Goal: Task Accomplishment & Management: Use online tool/utility

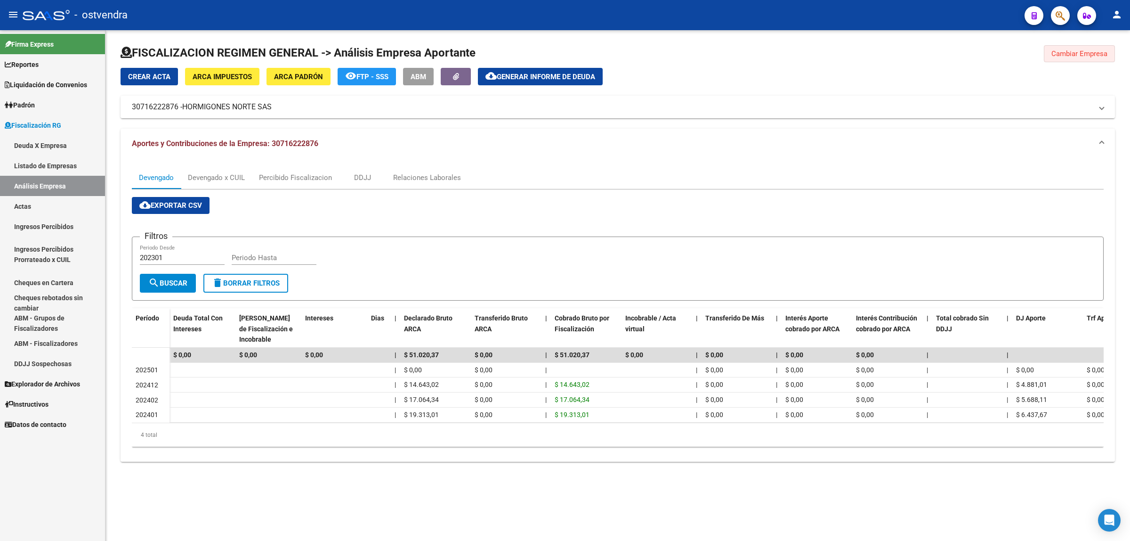
click at [1100, 56] on span "Cambiar Empresa" at bounding box center [1079, 53] width 56 height 8
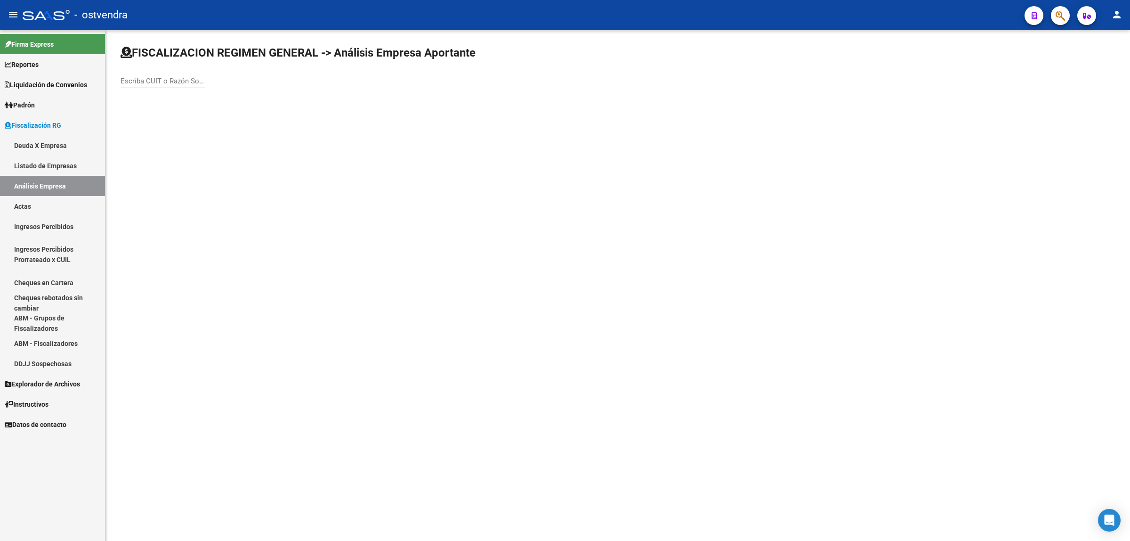
click at [193, 89] on div "Escriba CUIT o Razón Social para buscar" at bounding box center [163, 82] width 85 height 29
click at [193, 80] on input "Escriba CUIT o Razón Social para buscar" at bounding box center [163, 81] width 85 height 8
paste input "30710277598"
type input "30710277598"
click at [210, 97] on span "ACRYSOL PINTURAS SRL" at bounding box center [261, 99] width 267 height 23
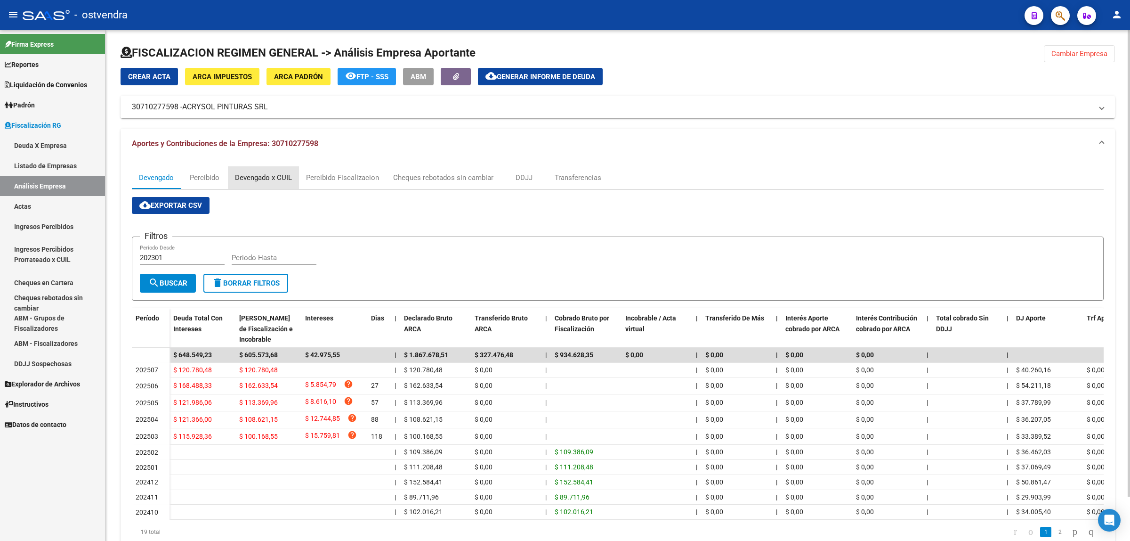
click at [267, 174] on div "Devengado x CUIL" at bounding box center [263, 177] width 57 height 10
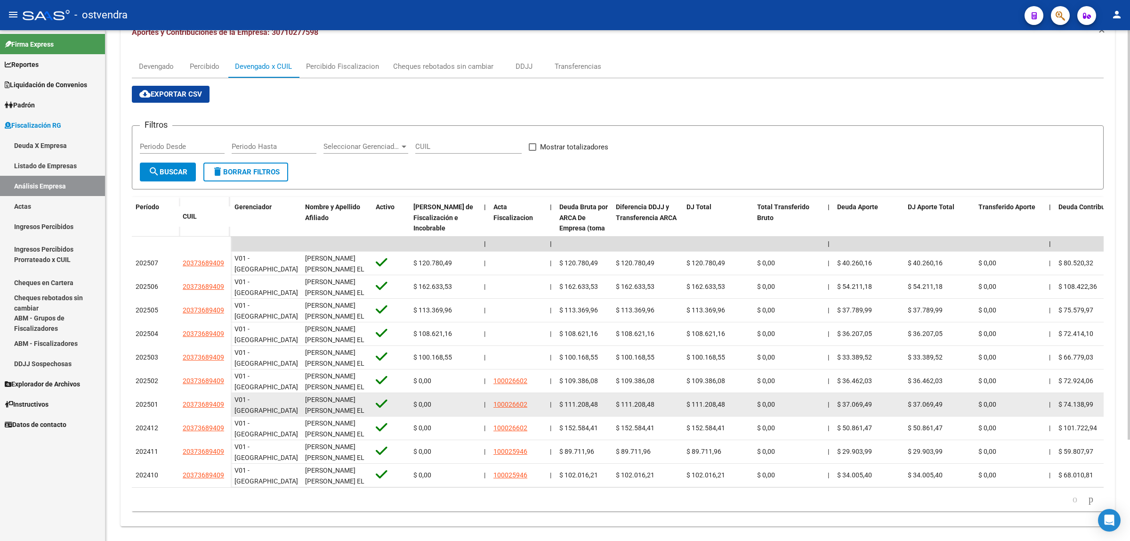
scroll to position [126, 0]
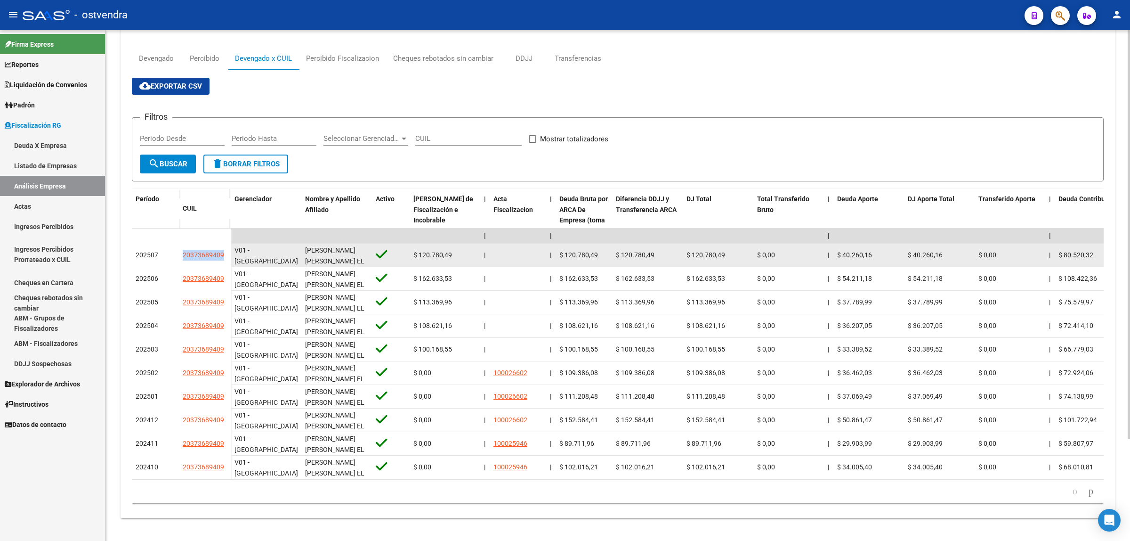
drag, startPoint x: 180, startPoint y: 243, endPoint x: 222, endPoint y: 246, distance: 42.0
click at [224, 246] on div "202507 20373689409" at bounding box center [181, 255] width 99 height 24
copy div "20373689409"
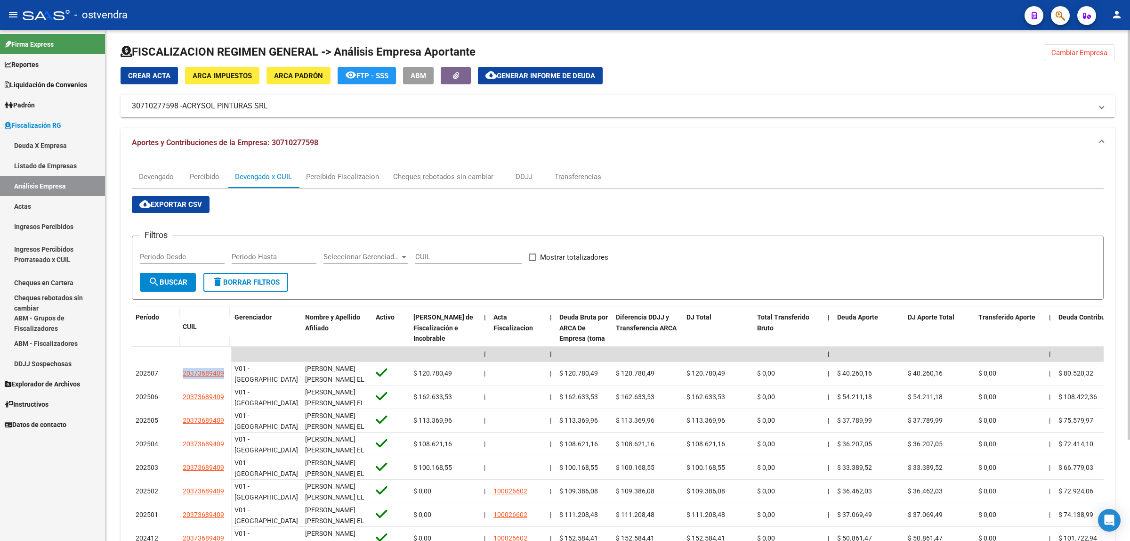
scroll to position [0, 0]
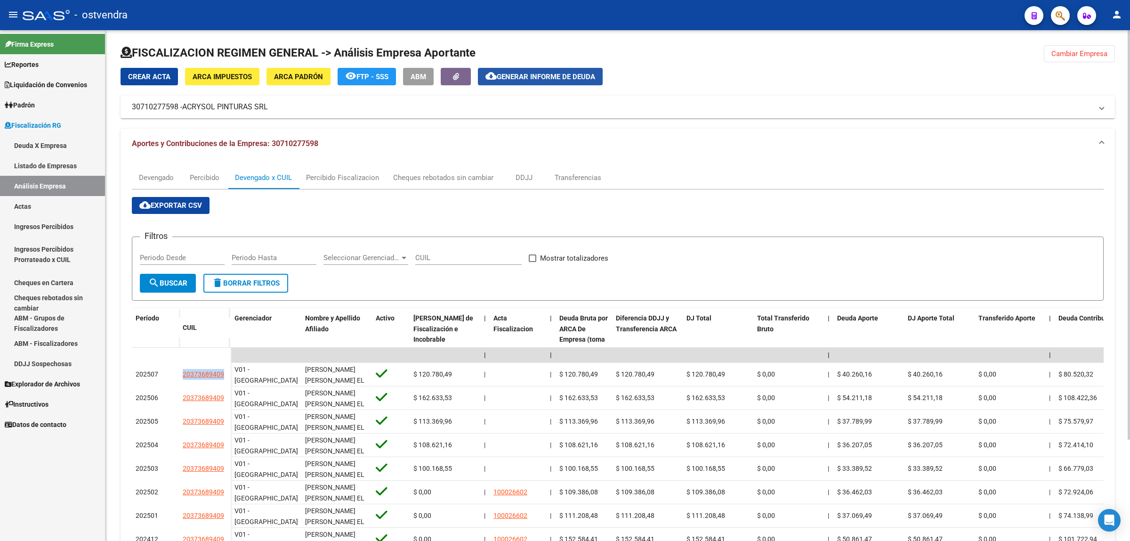
click at [554, 77] on span "Generar informe de deuda" at bounding box center [546, 77] width 98 height 8
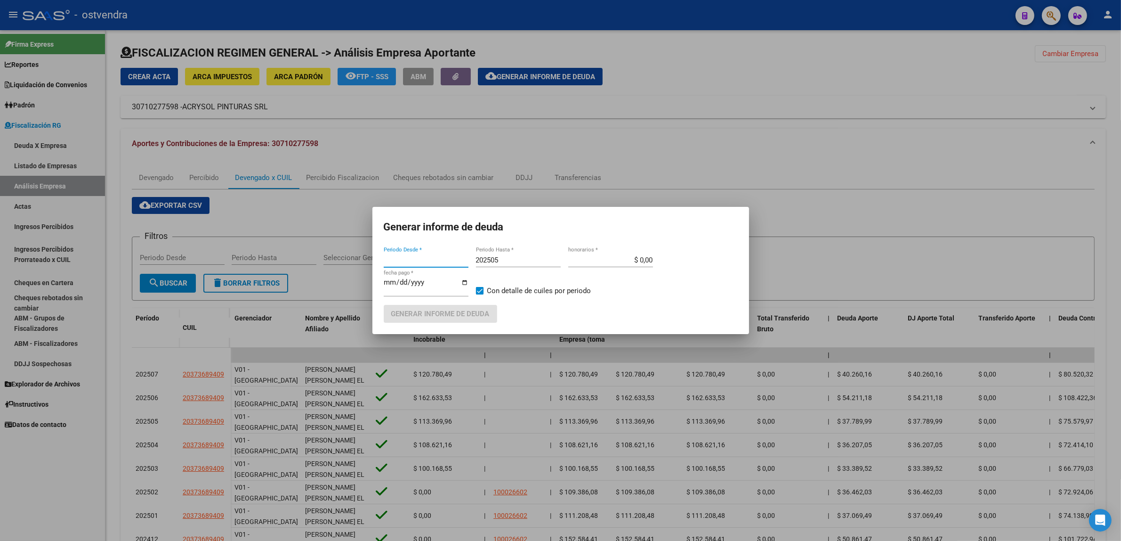
type input "202503"
click at [528, 265] on div "202505 Periodo Hasta *" at bounding box center [518, 260] width 85 height 14
type input "202508"
click at [405, 278] on div "[DATE] fecha pago *" at bounding box center [426, 286] width 85 height 20
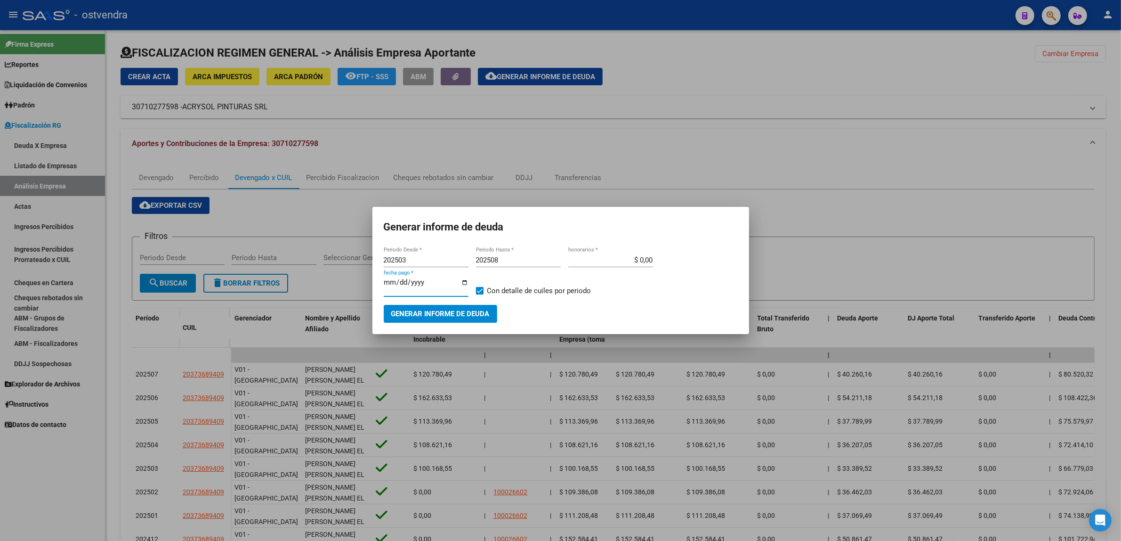
click at [403, 281] on input "[DATE]" at bounding box center [426, 285] width 85 height 15
type input "[DATE]"
click at [417, 311] on span "Generar informe de deuda" at bounding box center [440, 314] width 98 height 8
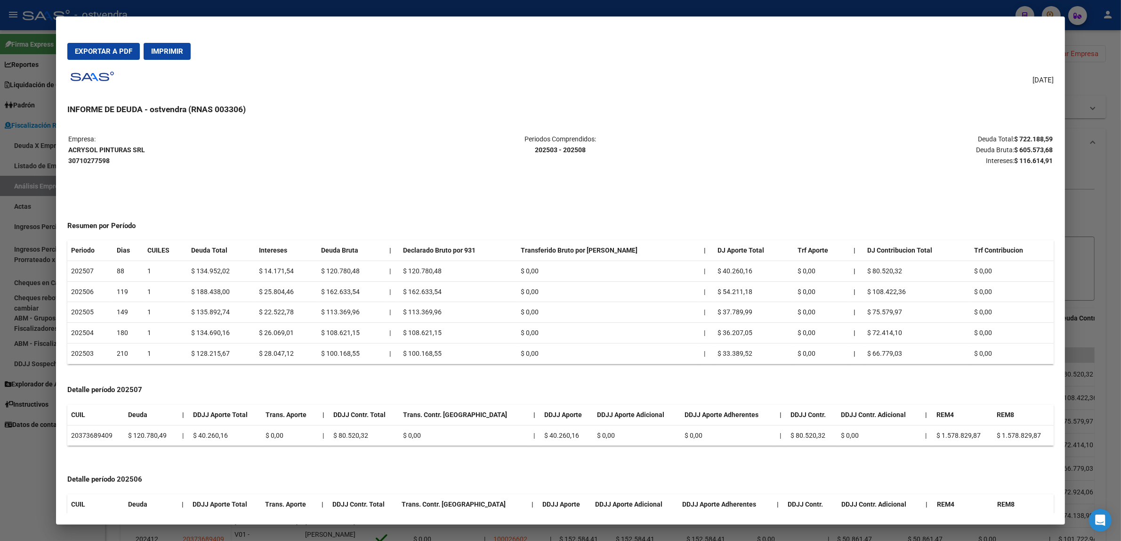
click at [1027, 146] on strong "$ 605.573,68" at bounding box center [1033, 150] width 39 height 8
copy strong "605.573,68"
click at [1042, 159] on strong "$ 116.614,91" at bounding box center [1033, 161] width 39 height 8
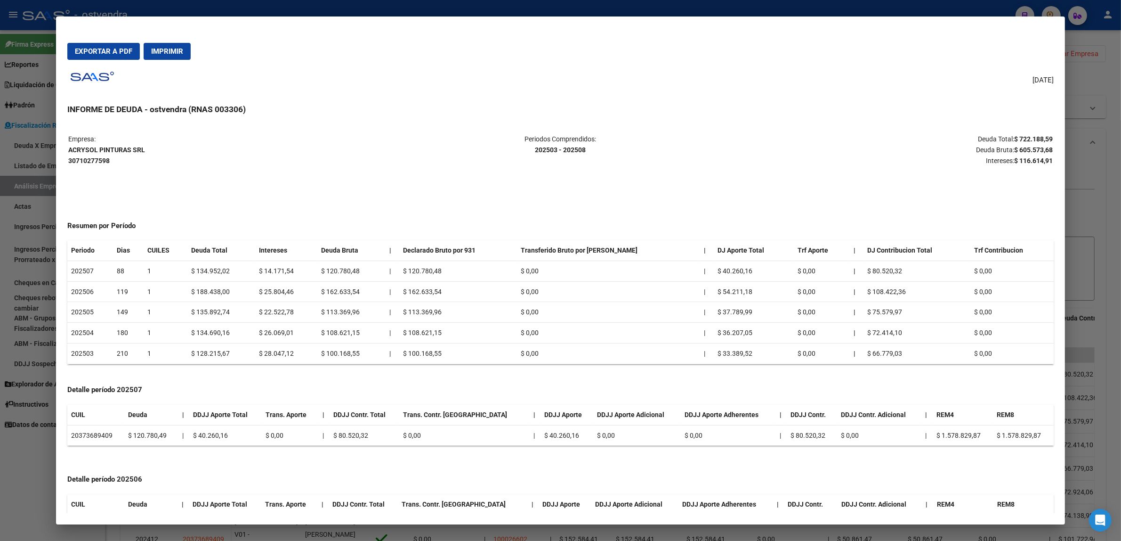
copy strong "116.614,91"
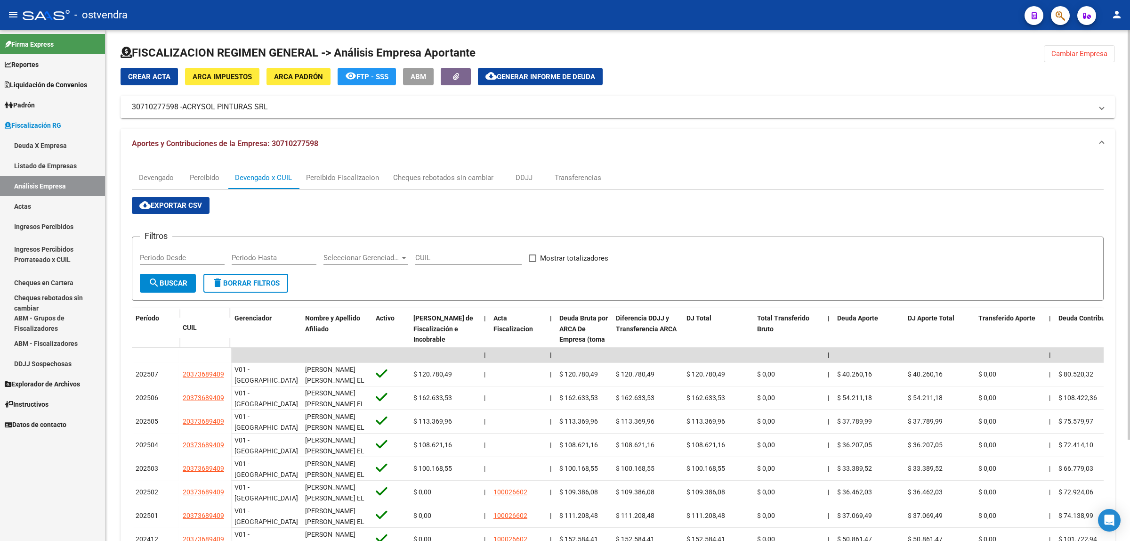
drag, startPoint x: 455, startPoint y: 45, endPoint x: 123, endPoint y: 50, distance: 332.0
click at [123, 50] on div "FISCALIZACION REGIMEN GENERAL -> Análisis Empresa Aportante Cambiar Empresa Cre…" at bounding box center [618, 341] width 994 height 592
click at [168, 48] on h1 "FISCALIZACION REGIMEN GENERAL -> Análisis Empresa Aportante" at bounding box center [298, 52] width 355 height 15
drag, startPoint x: 479, startPoint y: 51, endPoint x: 137, endPoint y: 48, distance: 341.4
click at [137, 48] on div "FISCALIZACION REGIMEN GENERAL -> Análisis Empresa Aportante Cambiar Empresa Cre…" at bounding box center [618, 341] width 994 height 592
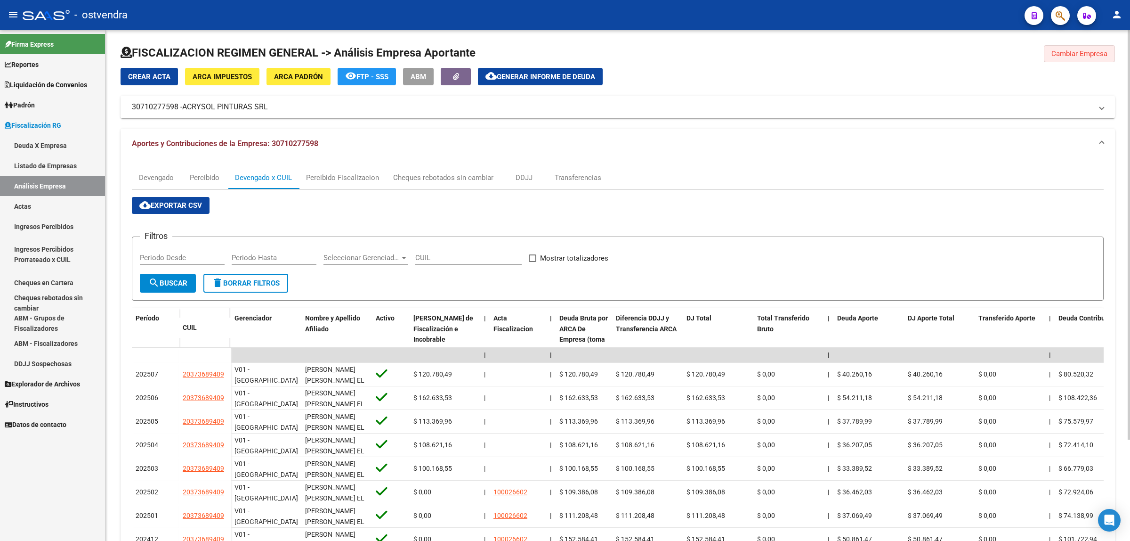
click at [1067, 55] on span "Cambiar Empresa" at bounding box center [1079, 53] width 56 height 8
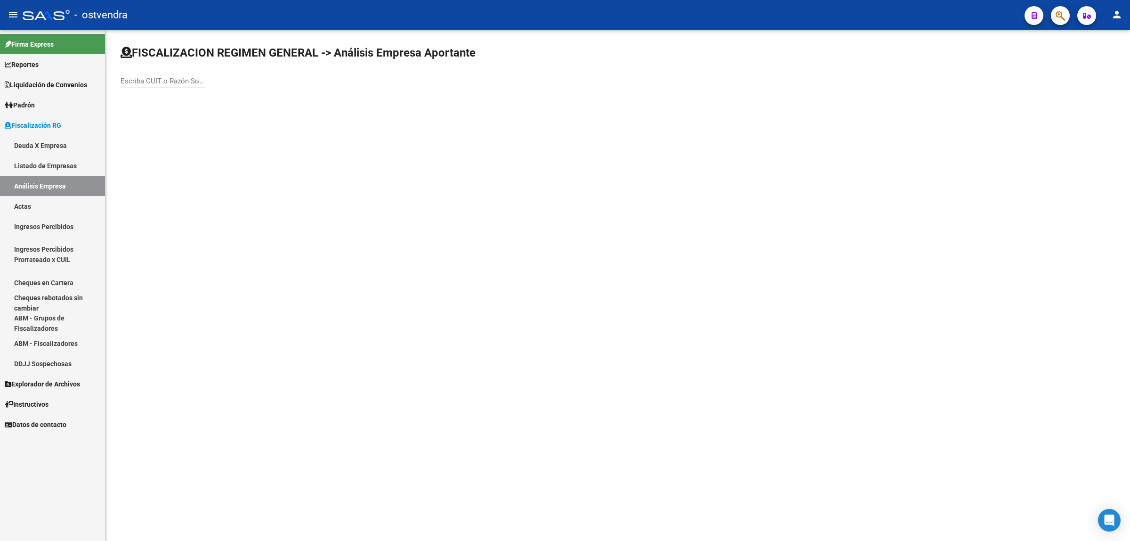
click at [177, 83] on input "Escriba CUIT o Razón Social para buscar" at bounding box center [163, 81] width 85 height 8
paste input "30714664340"
type input "30714664340"
click at [212, 94] on span "GASTRONOMIA DEL TUYU S.R.L." at bounding box center [261, 99] width 267 height 23
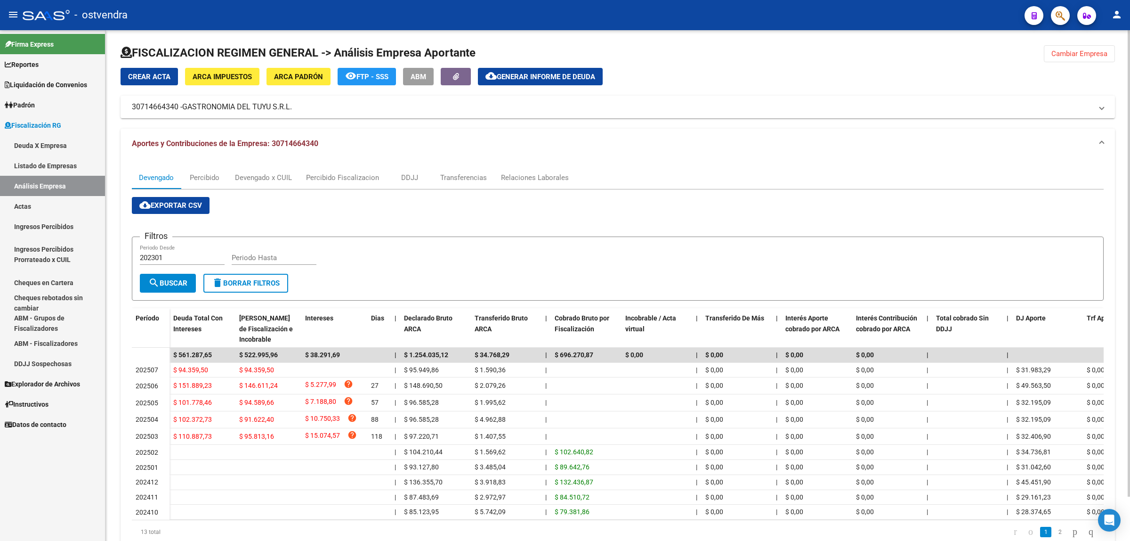
click at [562, 76] on span "Generar informe de deuda" at bounding box center [546, 77] width 98 height 8
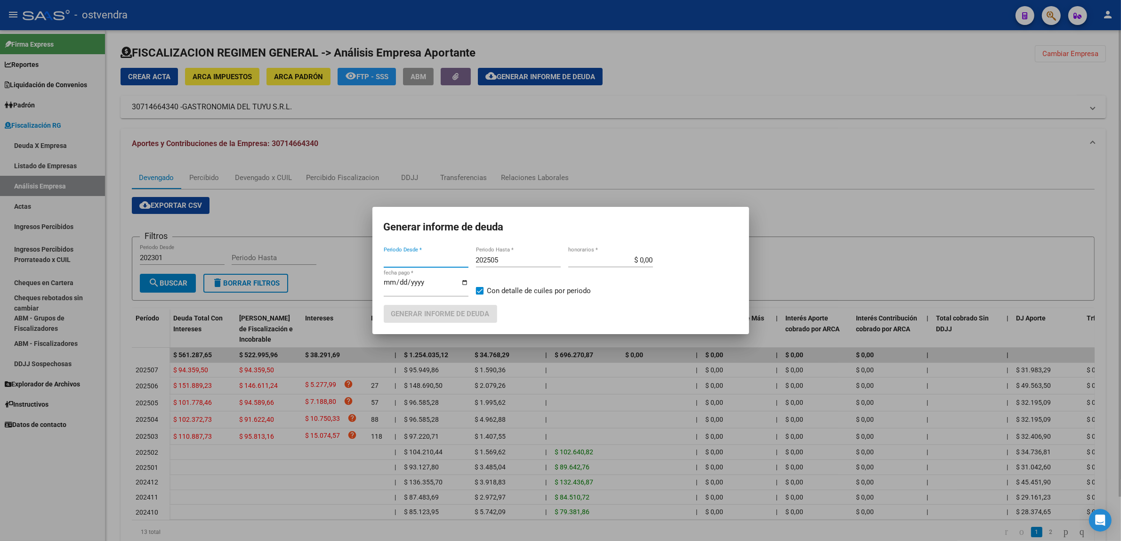
type input "202503"
click at [572, 257] on input "$ 0,00" at bounding box center [610, 260] width 85 height 8
click at [547, 256] on input "202505" at bounding box center [518, 260] width 85 height 8
type input "202508"
type input "[DATE]"
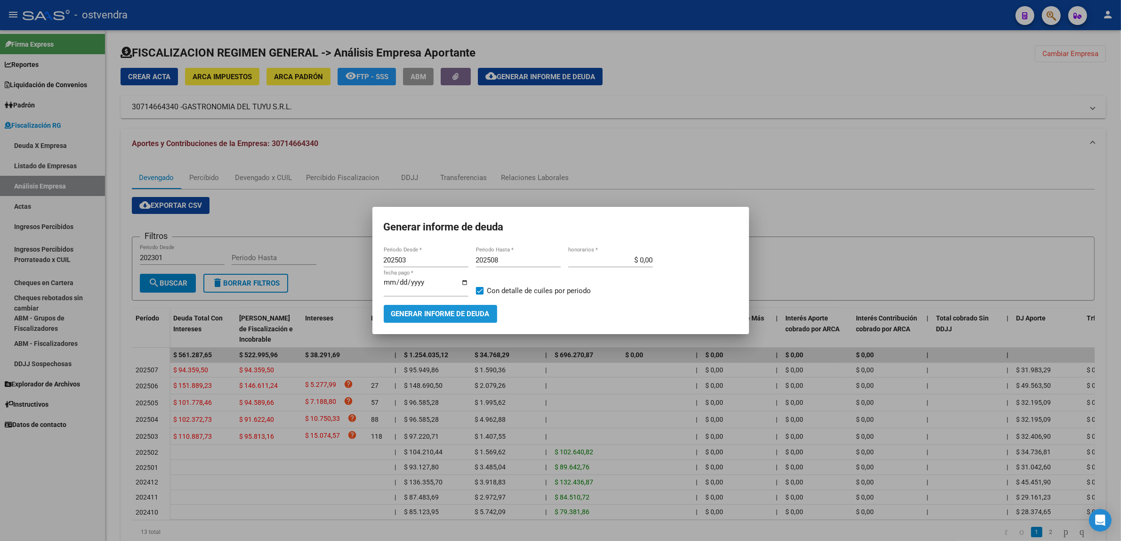
click at [483, 311] on span "Generar informe de deuda" at bounding box center [440, 314] width 98 height 8
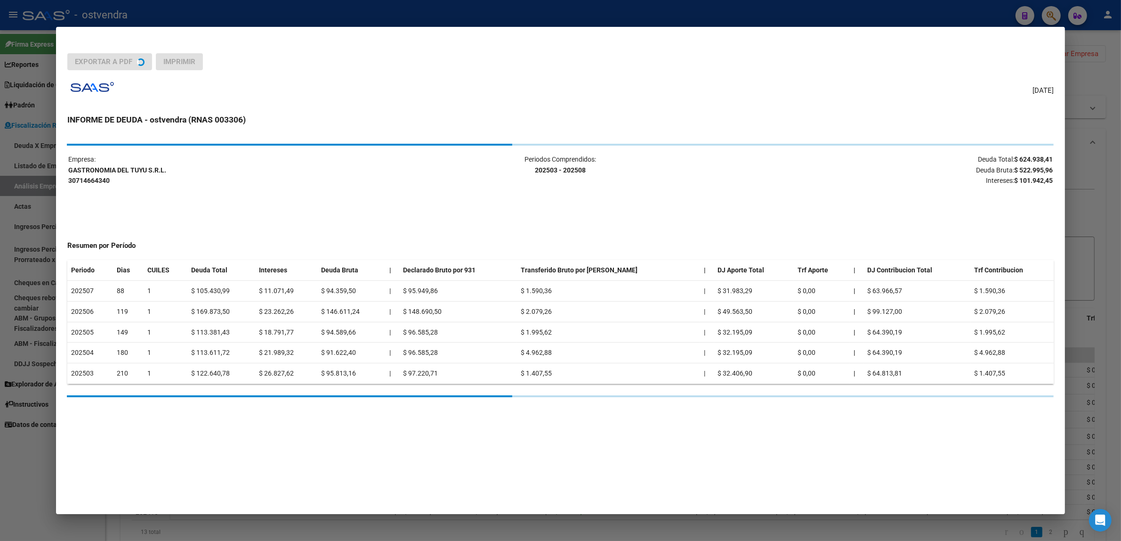
click at [1053, 168] on strong "$ 522.995,96" at bounding box center [1033, 170] width 39 height 8
click at [1041, 169] on div "Empresa: GASTRONOMIA DEL TUYU S.R.L. 30714664340 Periodos Comprendidos: 202503 …" at bounding box center [560, 270] width 986 height 253
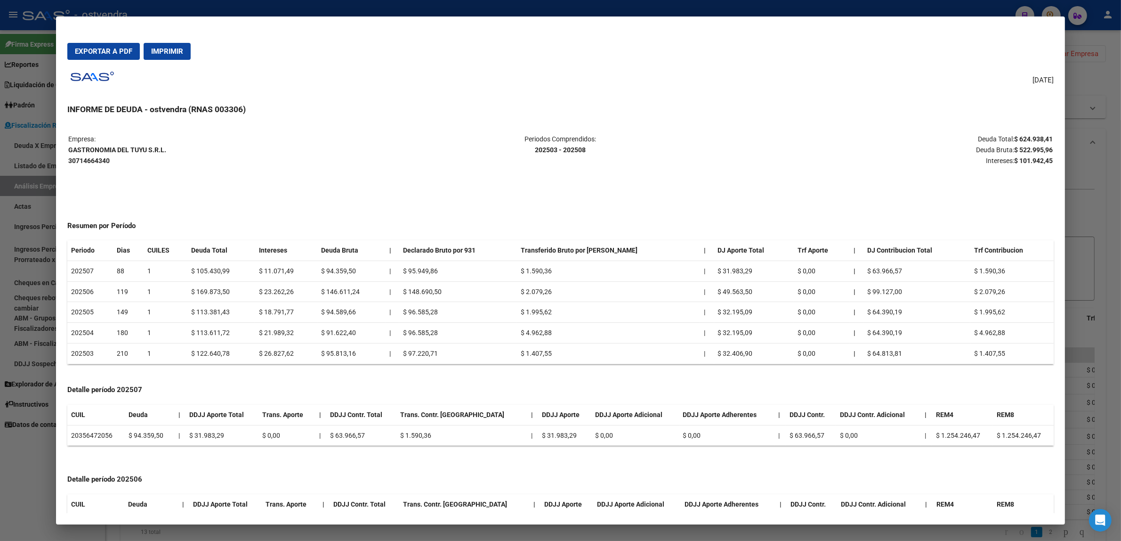
click at [1041, 169] on div "Empresa: GASTRONOMIA DEL TUYU S.R.L. 30714664340 Periodos Comprendidos: 202503 …" at bounding box center [560, 472] width 986 height 678
click at [1038, 153] on p "Deuda Total: $ 624.938,41 Deuda Bruta: $ 522.995,96 Intereses: $ 101.942,45" at bounding box center [889, 150] width 328 height 32
copy strong "522.995,96"
click at [1029, 161] on strong "$ 101.942,45" at bounding box center [1033, 161] width 39 height 8
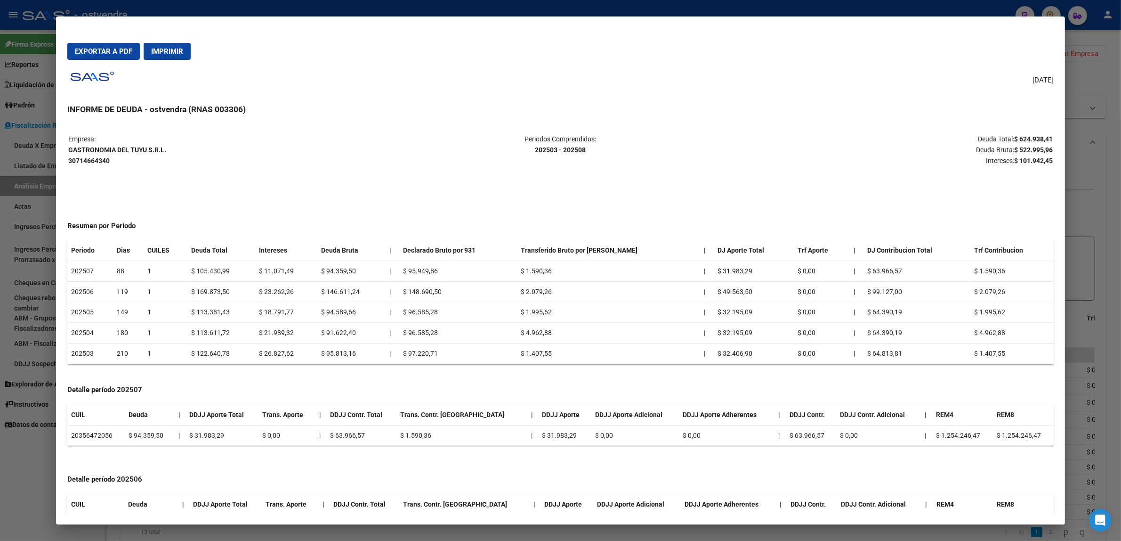
click at [1029, 161] on strong "$ 101.942,45" at bounding box center [1033, 161] width 39 height 8
copy strong "101.942,45"
click at [7, 184] on div at bounding box center [560, 270] width 1121 height 541
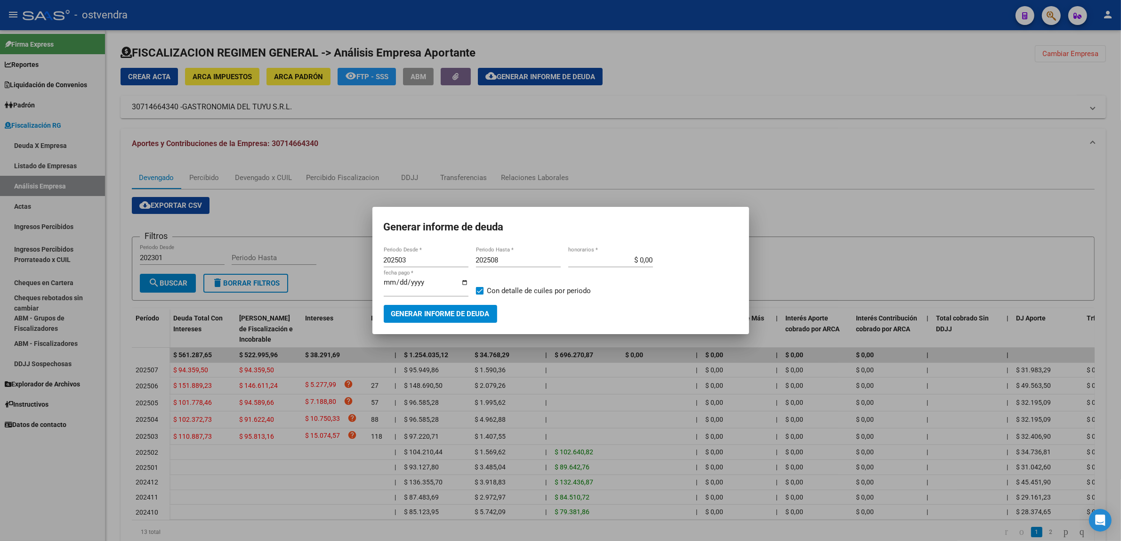
click at [926, 227] on div at bounding box center [560, 270] width 1121 height 541
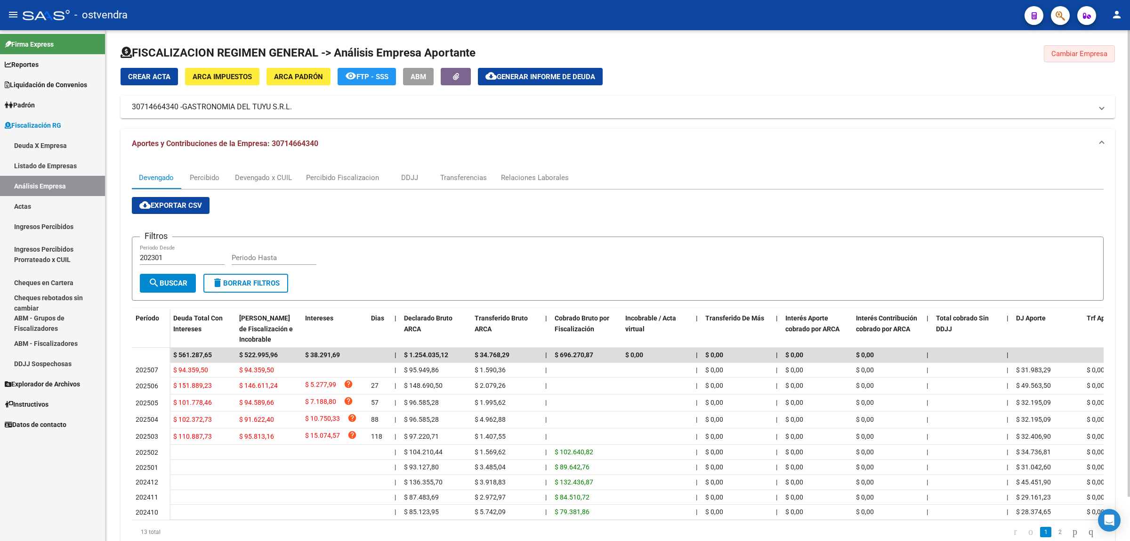
click at [1103, 51] on span "Cambiar Empresa" at bounding box center [1079, 53] width 56 height 8
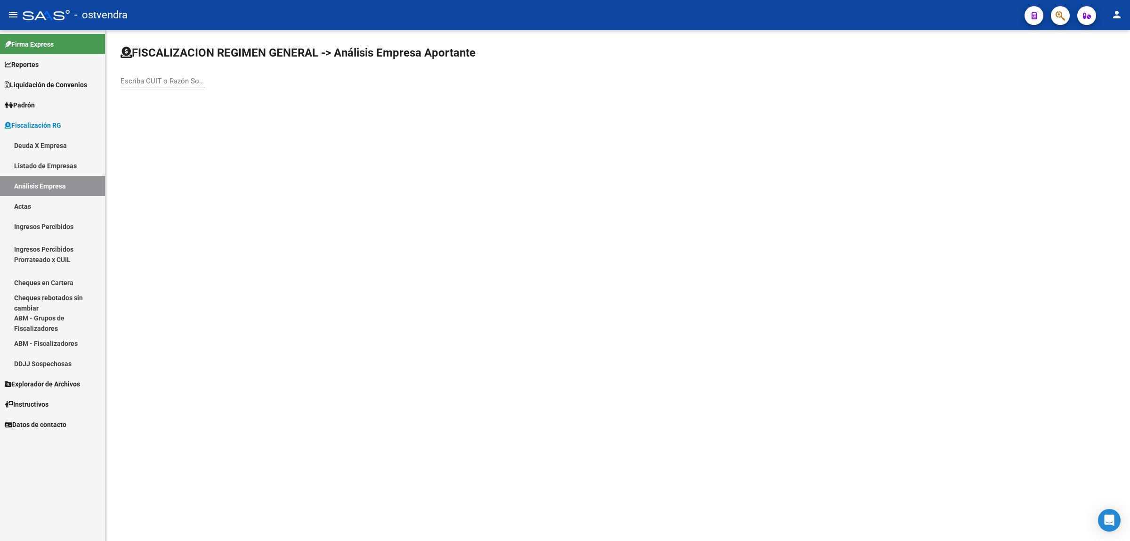
click at [152, 68] on div "Escriba CUIT o Razón Social para buscar" at bounding box center [163, 78] width 85 height 20
click at [159, 74] on div "Escriba CUIT o Razón Social para buscar" at bounding box center [163, 78] width 85 height 20
paste input "33714833109"
type input "33714833109"
click at [258, 107] on span "CONADPER SRL" at bounding box center [261, 99] width 267 height 23
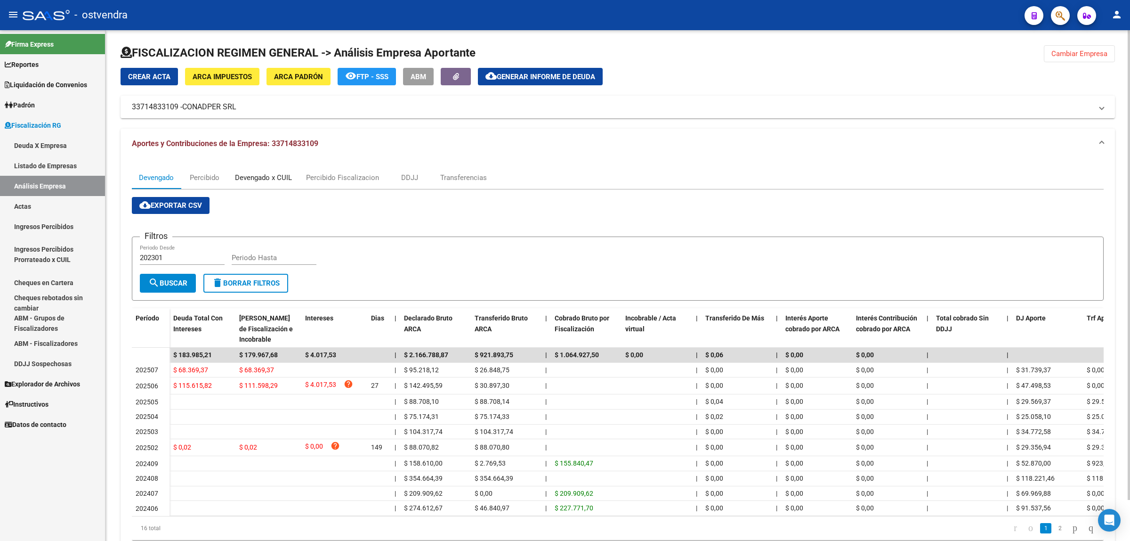
click at [259, 177] on div "Devengado x CUIL" at bounding box center [263, 177] width 57 height 10
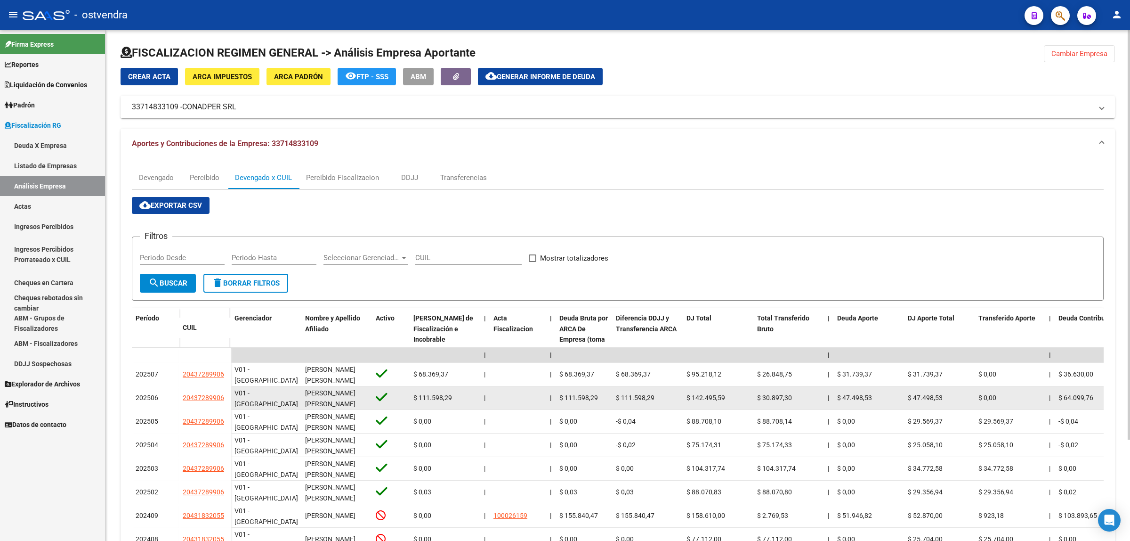
drag, startPoint x: 176, startPoint y: 396, endPoint x: 225, endPoint y: 399, distance: 49.5
click at [225, 399] on div "202506 20437289906" at bounding box center [181, 398] width 99 height 24
copy div "20437289906"
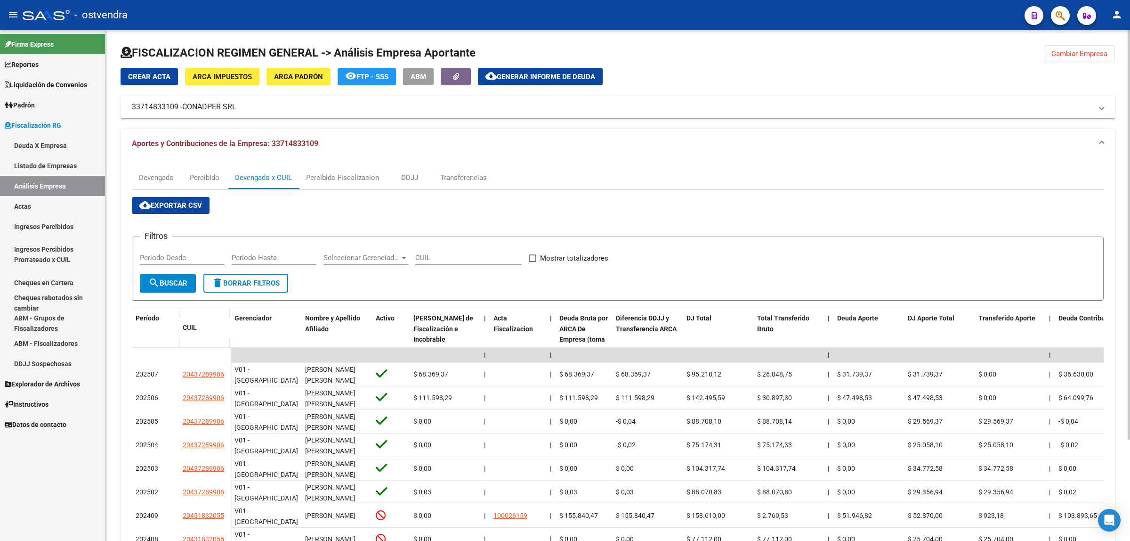
click at [1080, 56] on span "Cambiar Empresa" at bounding box center [1079, 53] width 56 height 8
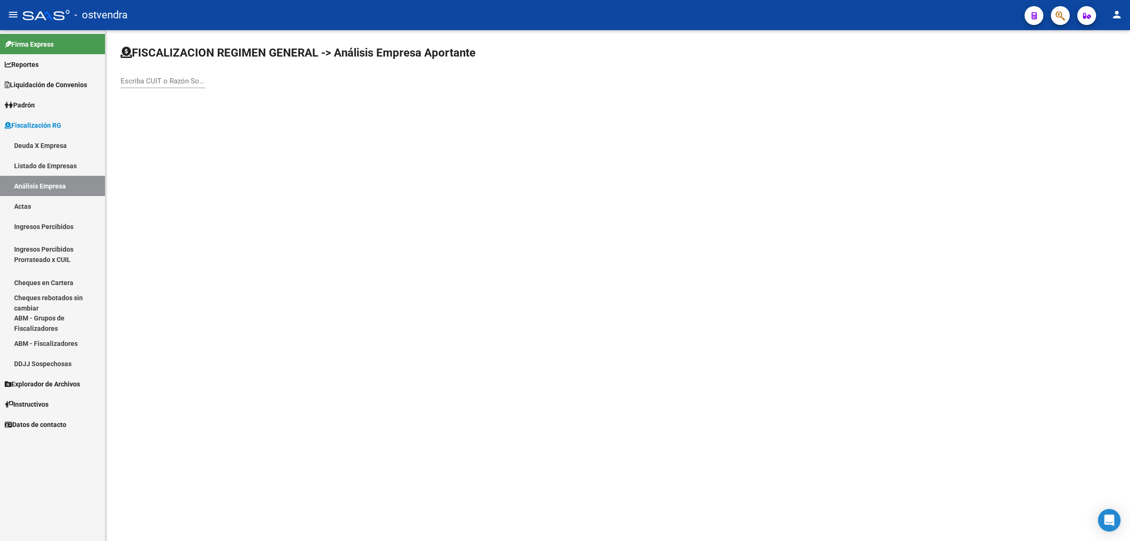
click at [133, 78] on input "Escriba CUIT o Razón Social para buscar" at bounding box center [163, 81] width 85 height 8
paste input "27945698123"
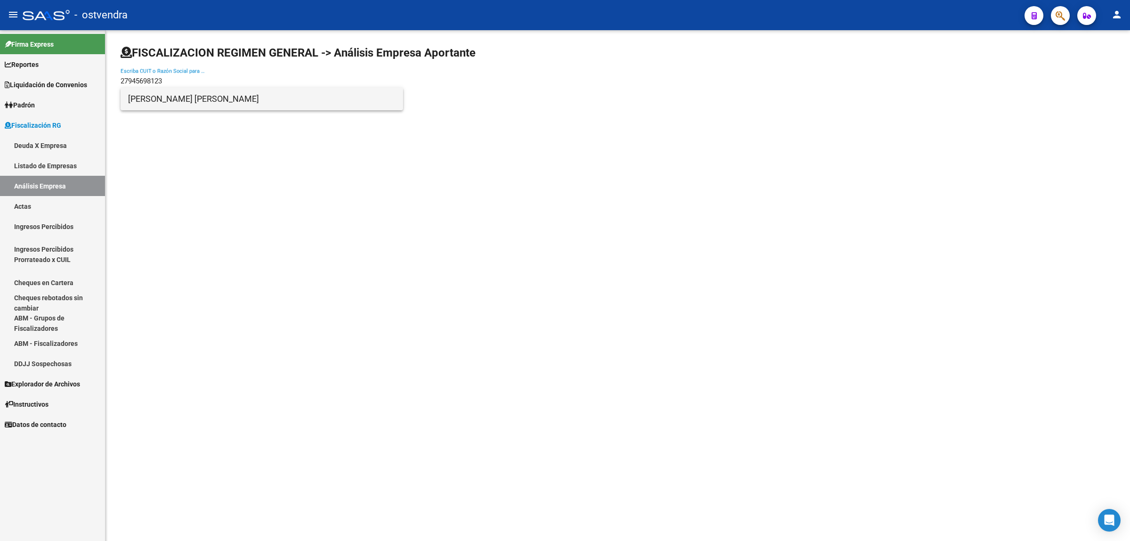
type input "27945698123"
click at [279, 97] on span "[PERSON_NAME] [PERSON_NAME]" at bounding box center [261, 99] width 267 height 23
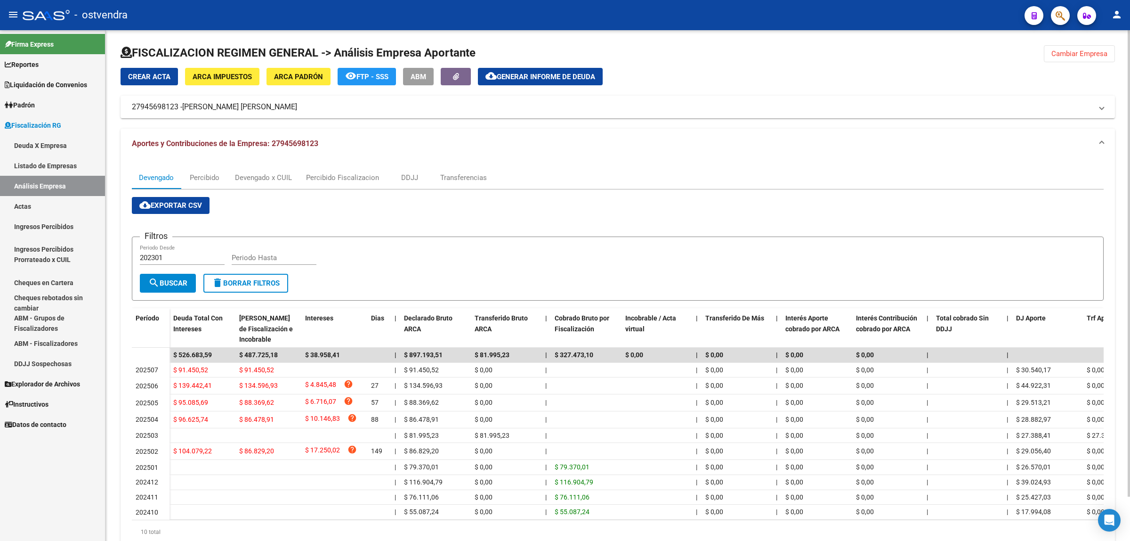
click at [543, 80] on span "Generar informe de deuda" at bounding box center [546, 77] width 98 height 8
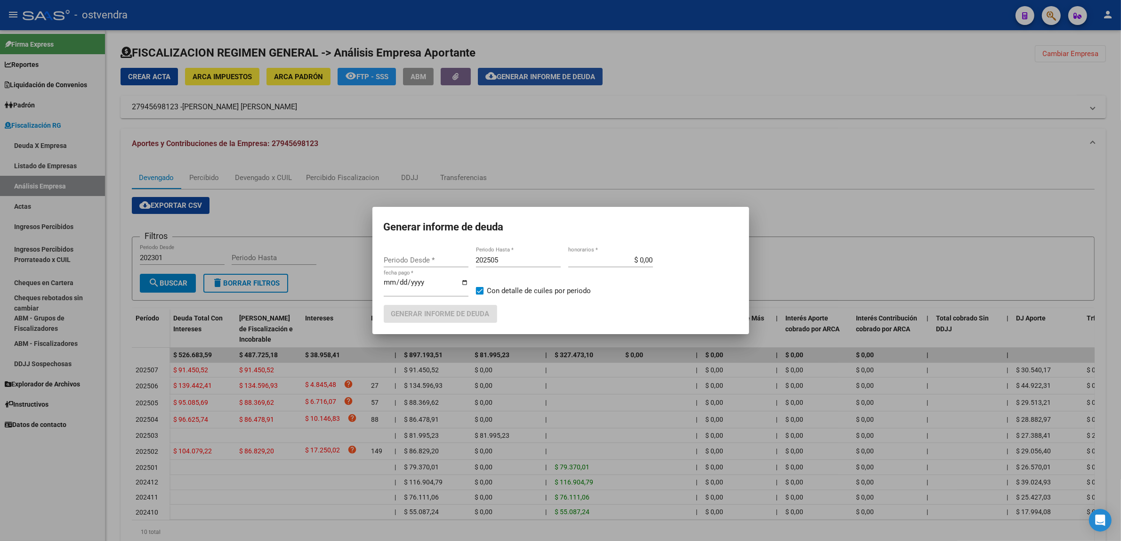
type input "202502"
click at [508, 259] on input "202505" at bounding box center [518, 260] width 85 height 8
type input "202508"
click at [399, 283] on input "[DATE]" at bounding box center [426, 285] width 85 height 15
type input "[DATE]"
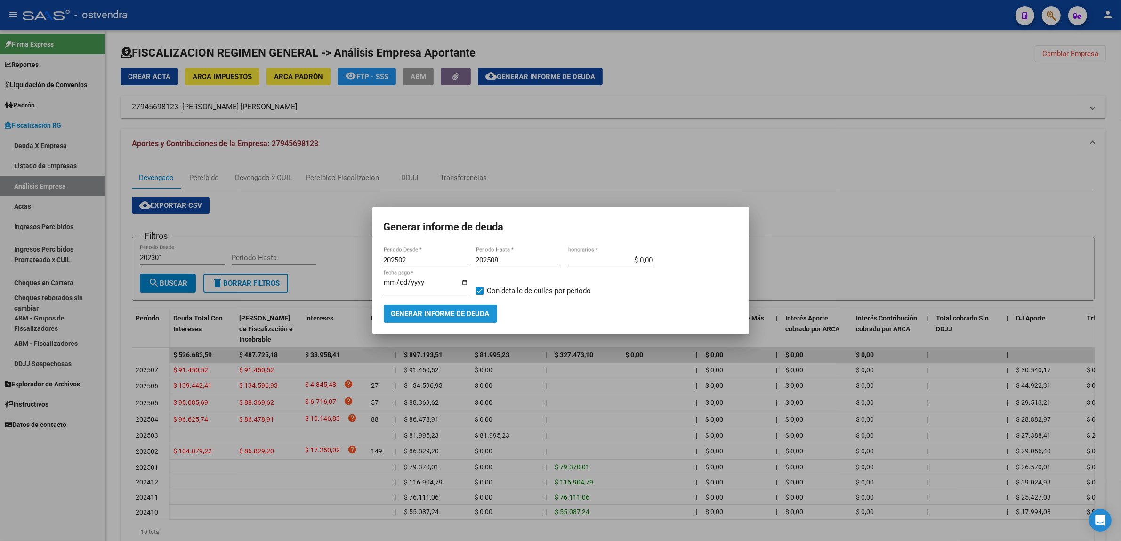
click at [414, 315] on span "Generar informe de deuda" at bounding box center [440, 314] width 98 height 8
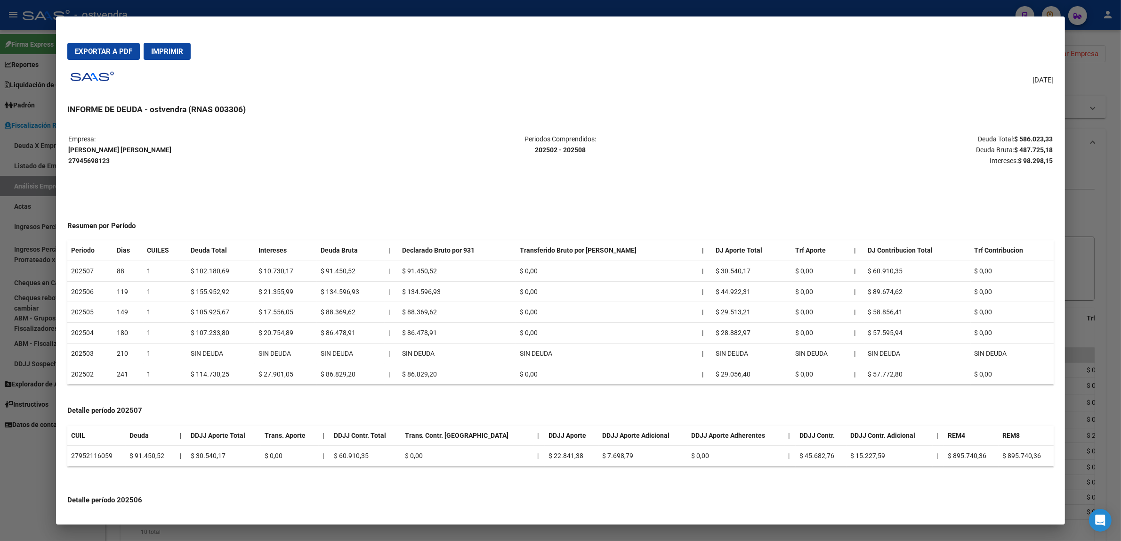
click at [35, 155] on div at bounding box center [560, 270] width 1121 height 541
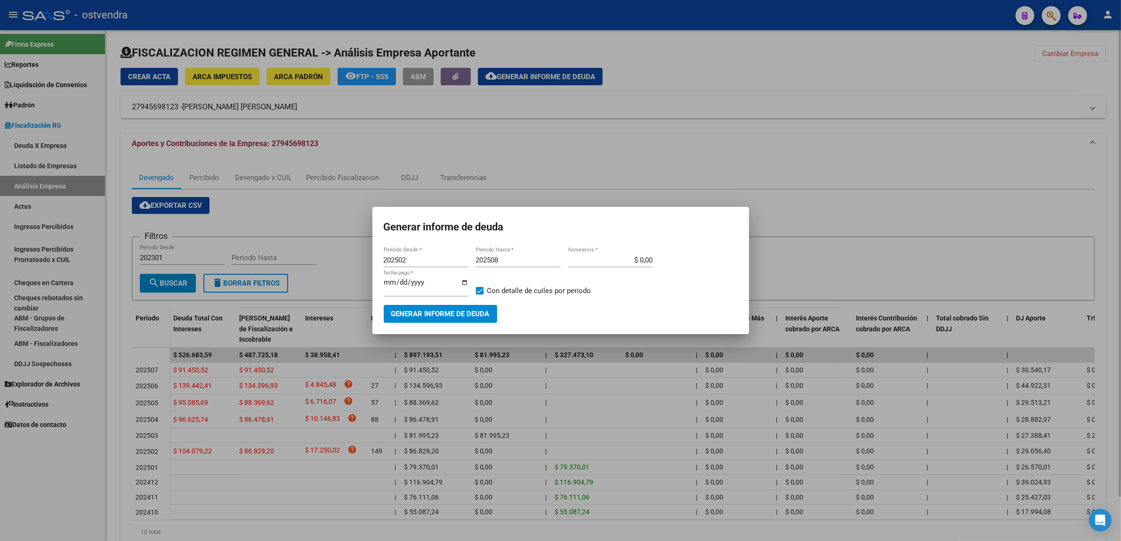
click at [764, 194] on div at bounding box center [560, 270] width 1121 height 541
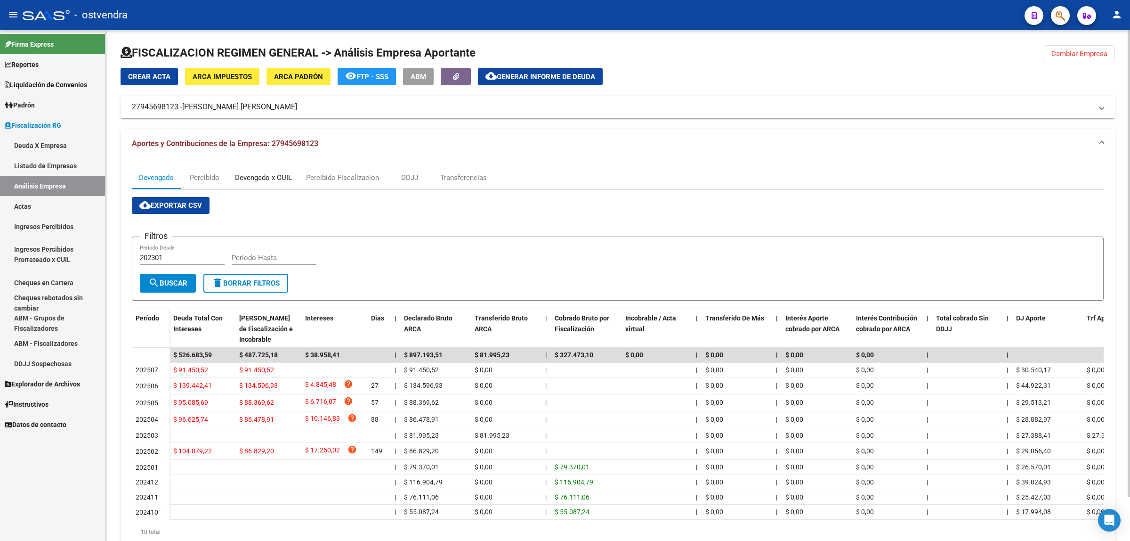
click at [268, 178] on div "Devengado x CUIL" at bounding box center [263, 177] width 57 height 10
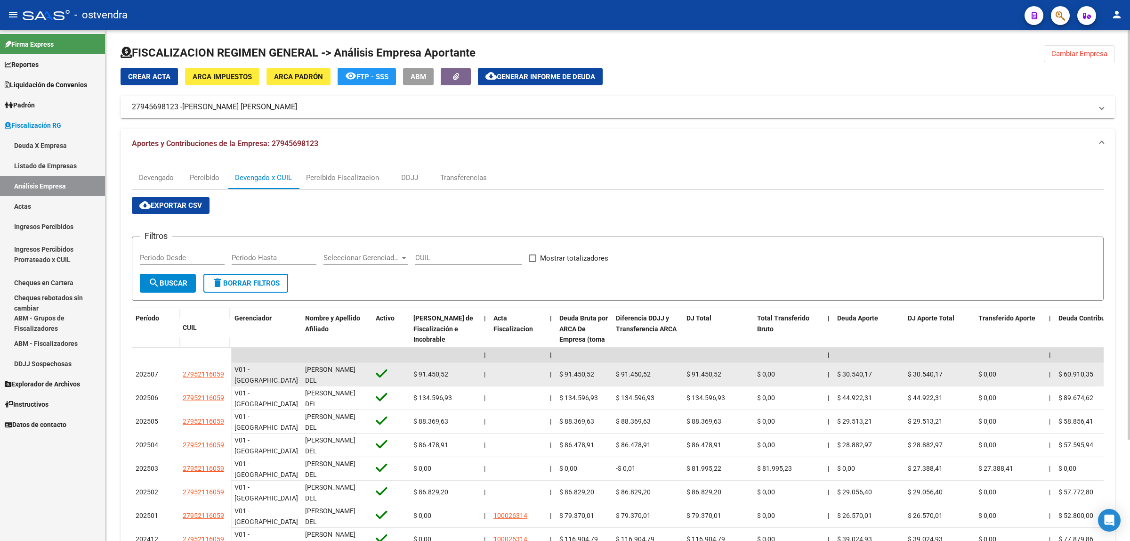
drag, startPoint x: 170, startPoint y: 374, endPoint x: 236, endPoint y: 373, distance: 65.9
copy datatable-body-row "27952116059 V"
click at [168, 377] on div "202507" at bounding box center [156, 374] width 40 height 11
copy div "27952116059"
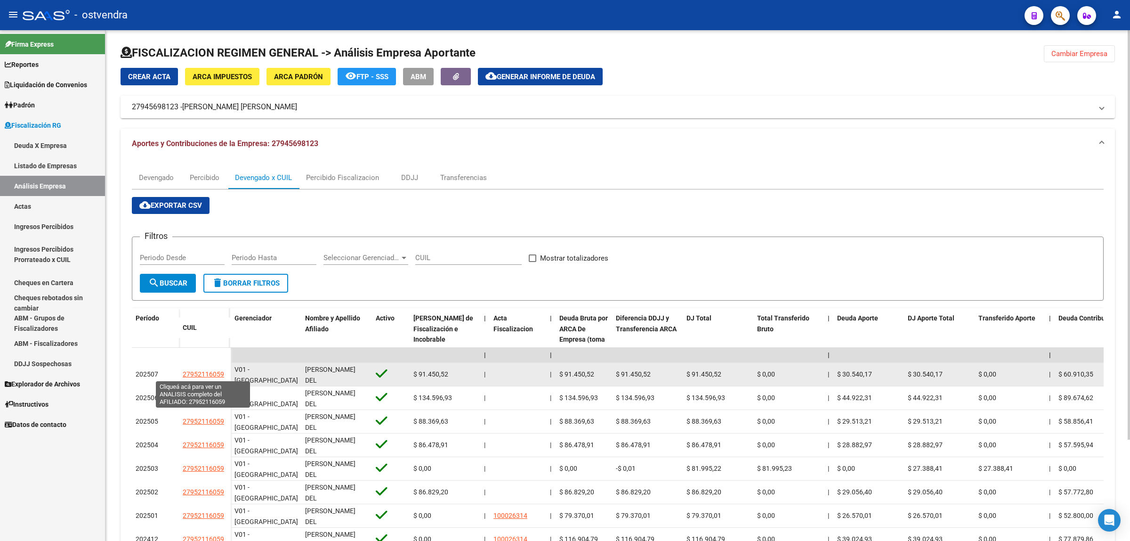
drag, startPoint x: 176, startPoint y: 374, endPoint x: 222, endPoint y: 375, distance: 46.1
click at [222, 375] on div "202507 27952116059" at bounding box center [181, 375] width 99 height 24
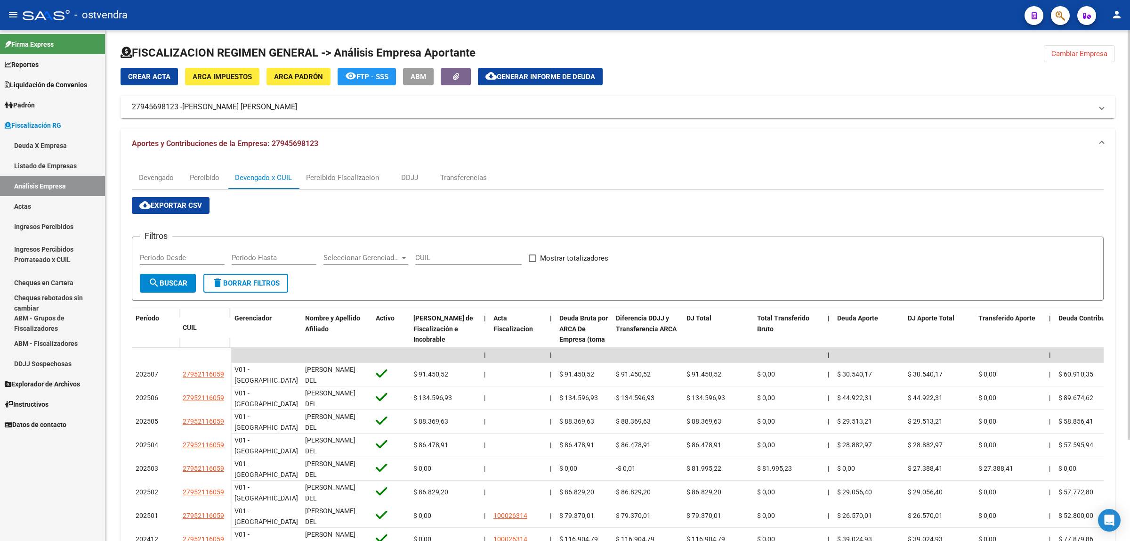
click at [540, 74] on span "Generar informe de deuda" at bounding box center [546, 77] width 98 height 8
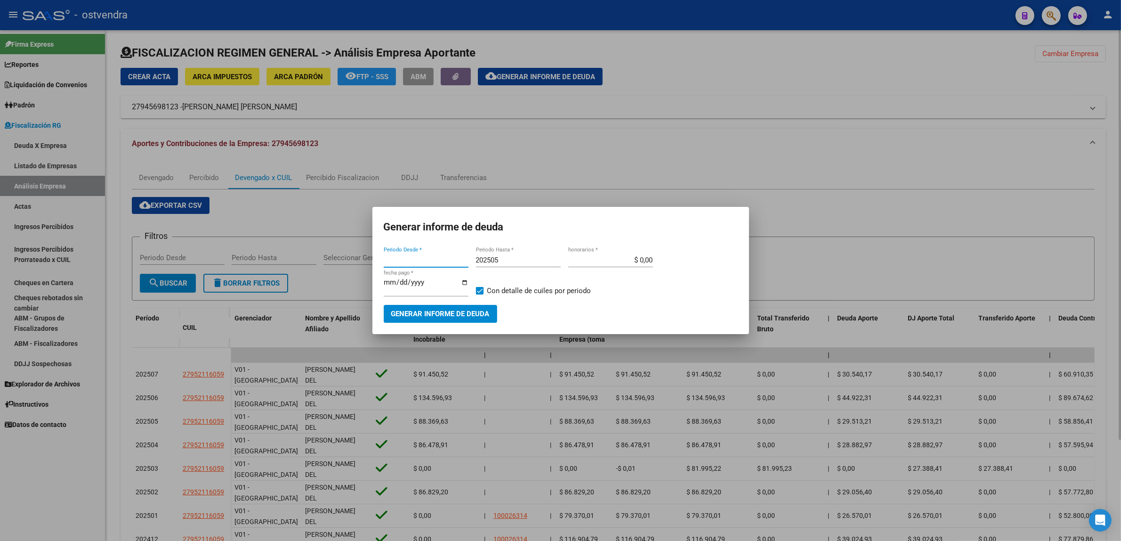
type input "202502"
click at [517, 265] on div "202505 Periodo Hasta *" at bounding box center [518, 260] width 85 height 14
type input "202508"
click at [399, 283] on input "[DATE]" at bounding box center [426, 285] width 85 height 15
type input "[DATE]"
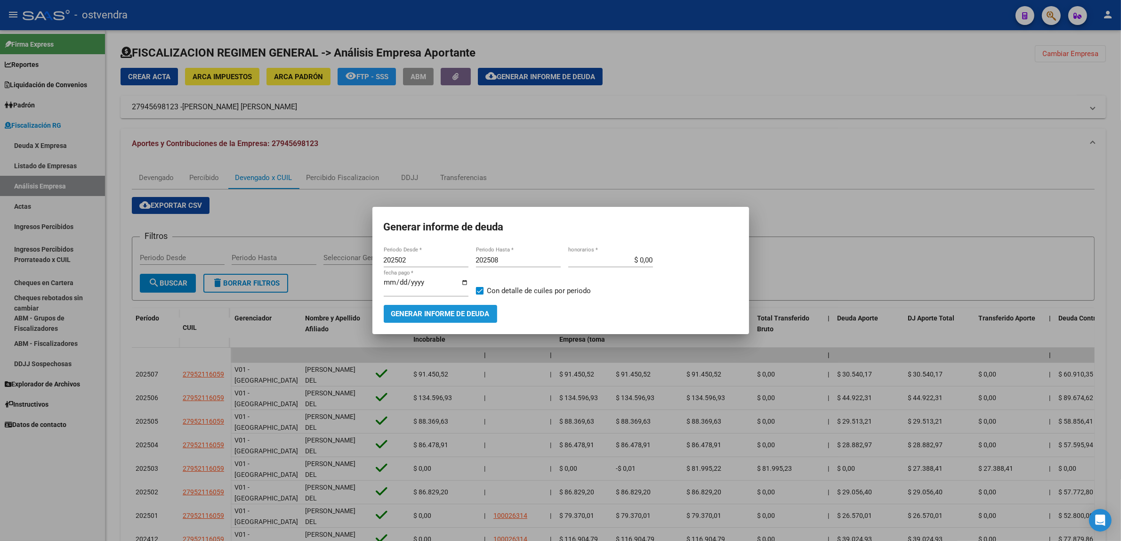
click at [429, 310] on span "Generar informe de deuda" at bounding box center [440, 314] width 98 height 8
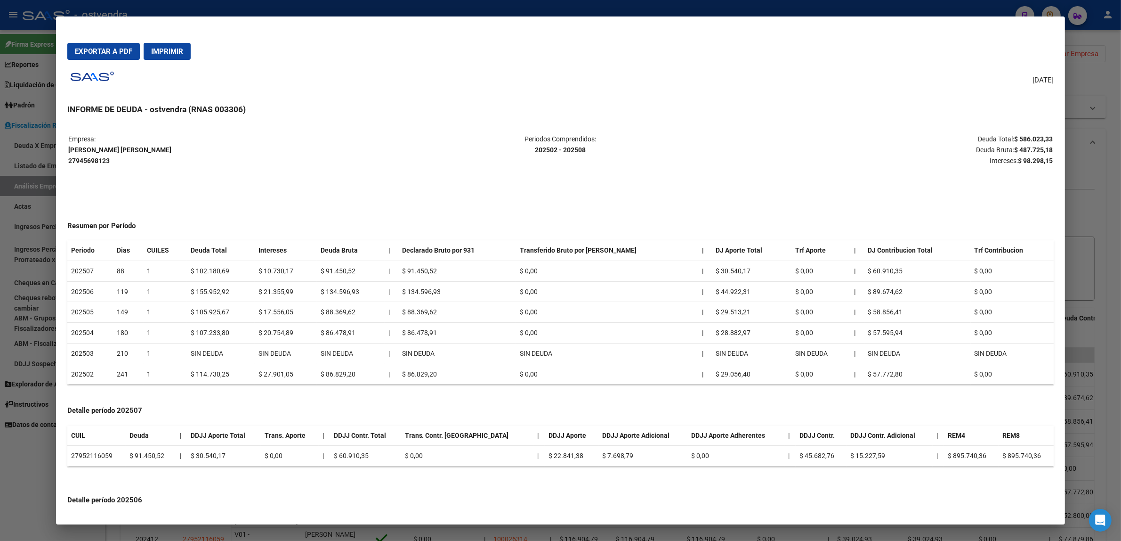
click at [1037, 149] on strong "$ 487.725,18" at bounding box center [1033, 150] width 39 height 8
copy strong "487.725,18"
click at [1037, 159] on strong "$ 98.298,15" at bounding box center [1035, 161] width 35 height 8
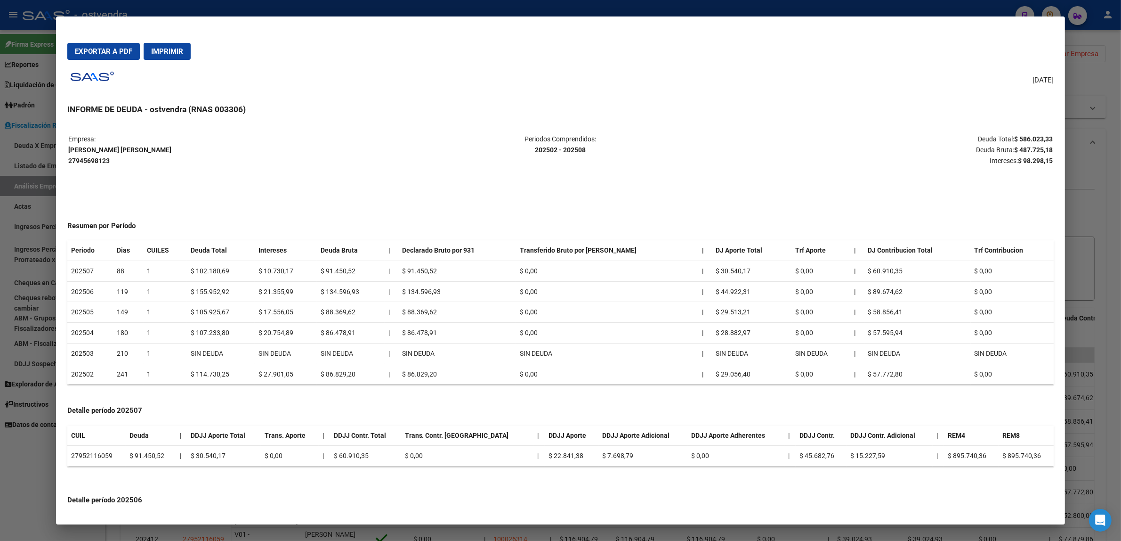
copy strong "98.298,15"
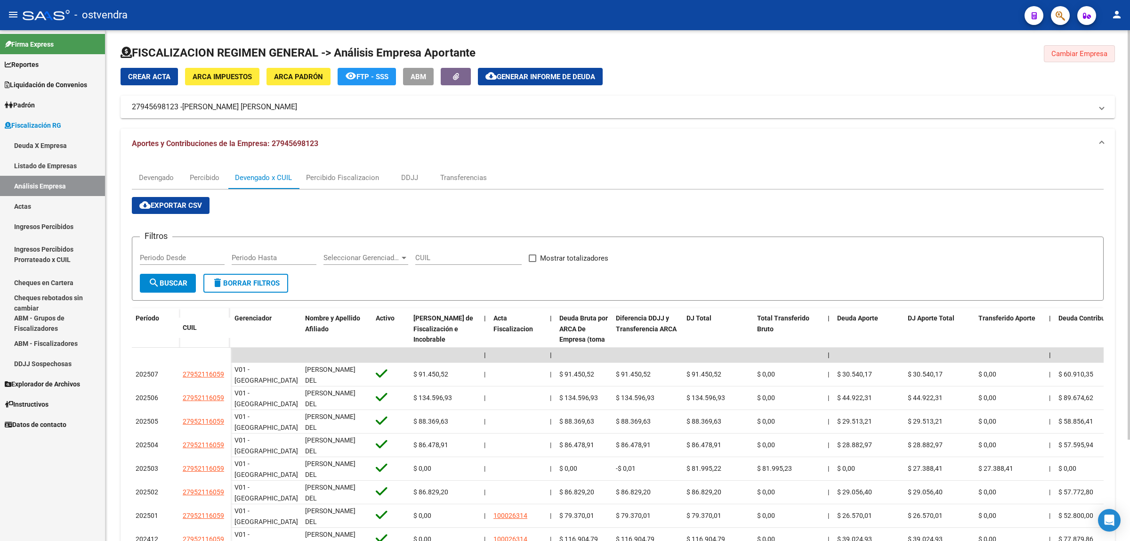
click at [1090, 61] on button "Cambiar Empresa" at bounding box center [1079, 53] width 71 height 17
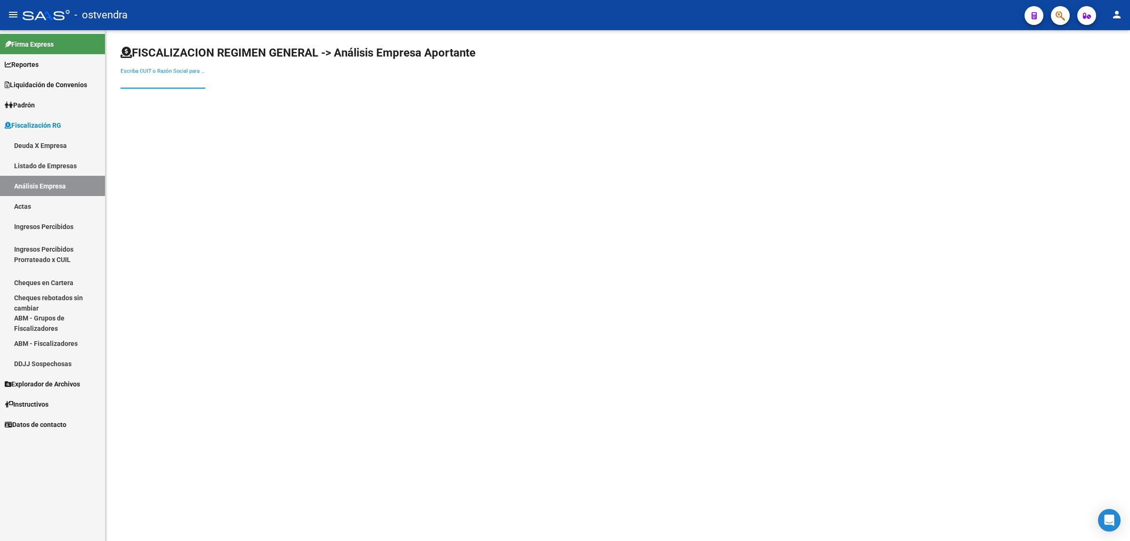
click at [179, 77] on input "Escriba CUIT o Razón Social para buscar" at bounding box center [163, 81] width 85 height 8
paste input "20135309177"
type input "20135309177"
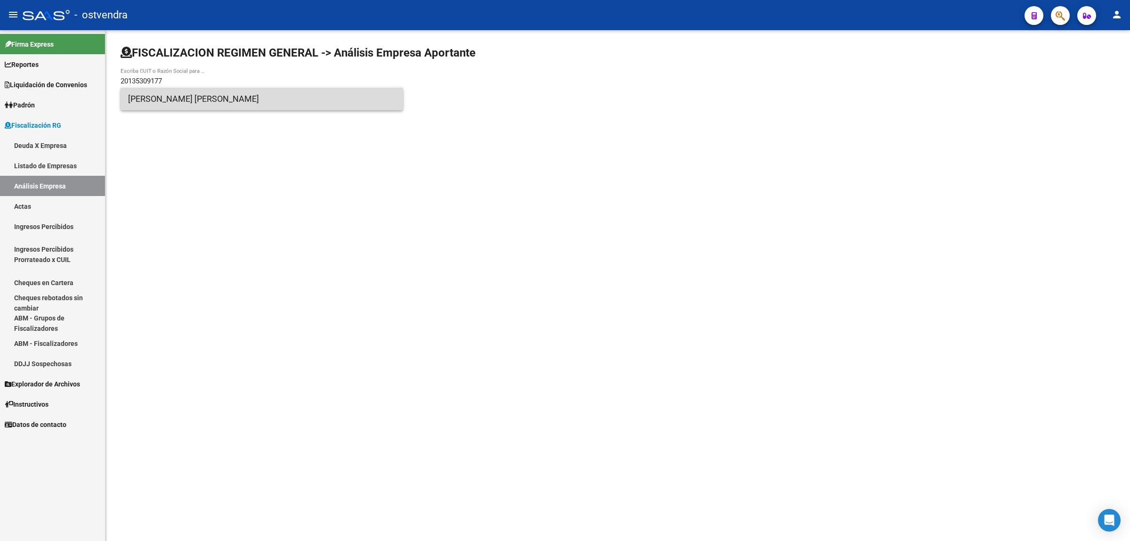
click at [201, 104] on span "[PERSON_NAME] [PERSON_NAME]" at bounding box center [261, 99] width 267 height 23
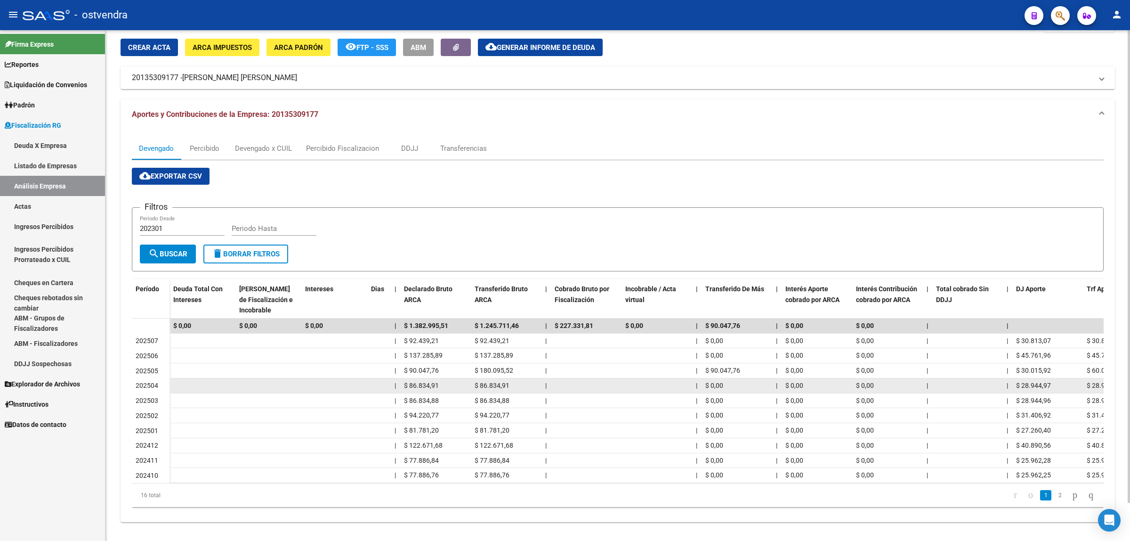
scroll to position [41, 0]
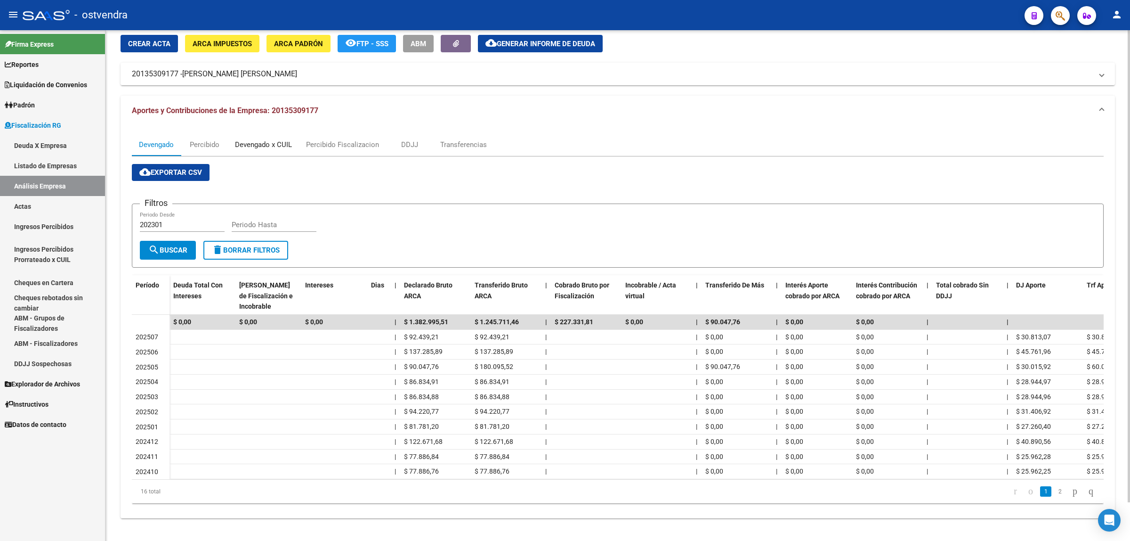
click at [275, 139] on div "Devengado x CUIL" at bounding box center [263, 144] width 57 height 10
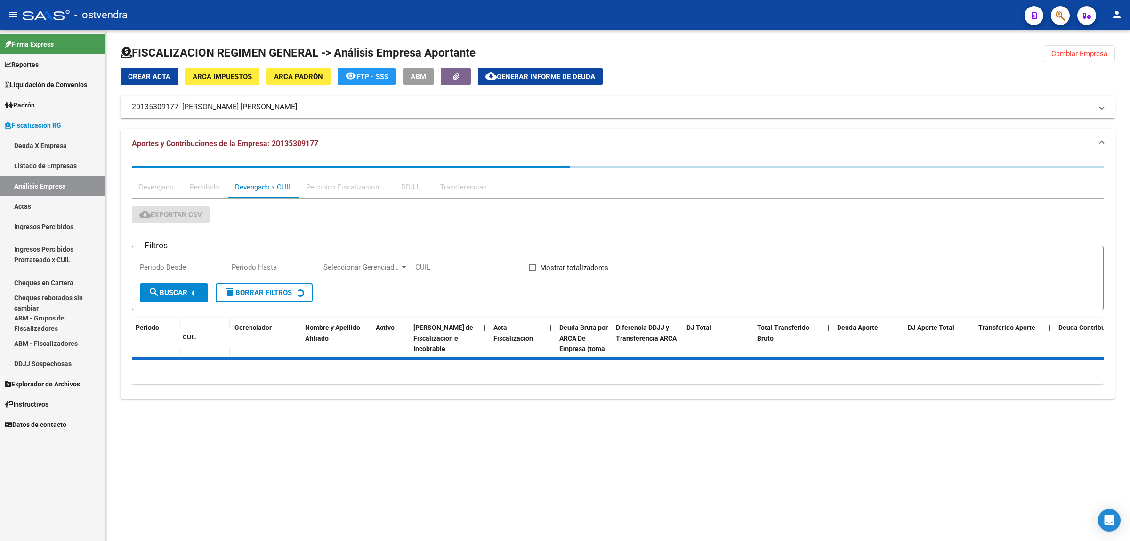
scroll to position [0, 0]
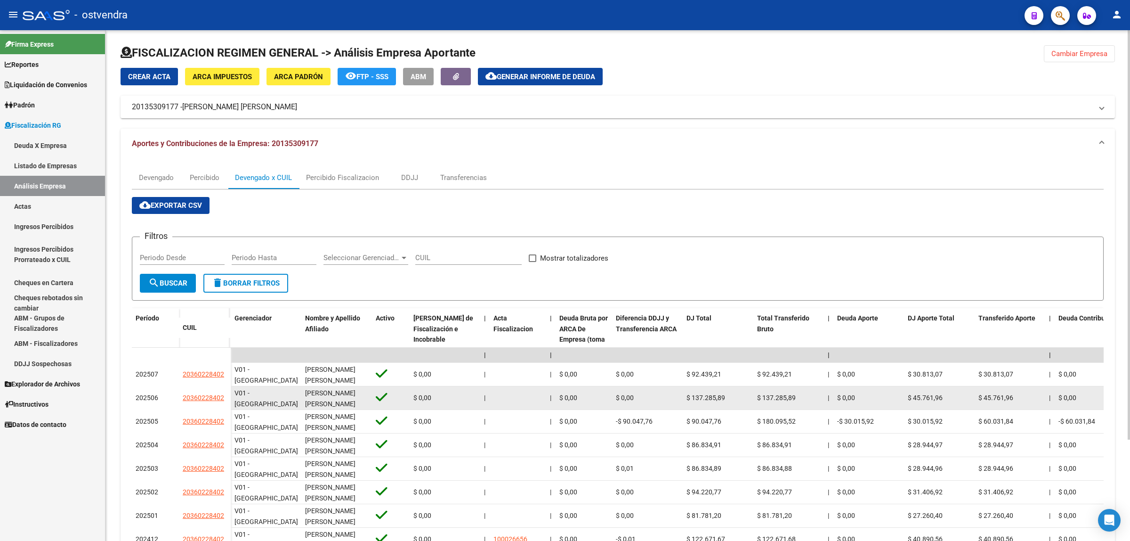
drag, startPoint x: 179, startPoint y: 404, endPoint x: 227, endPoint y: 397, distance: 48.5
click at [227, 397] on datatable-body-cell "20360228402" at bounding box center [205, 398] width 52 height 24
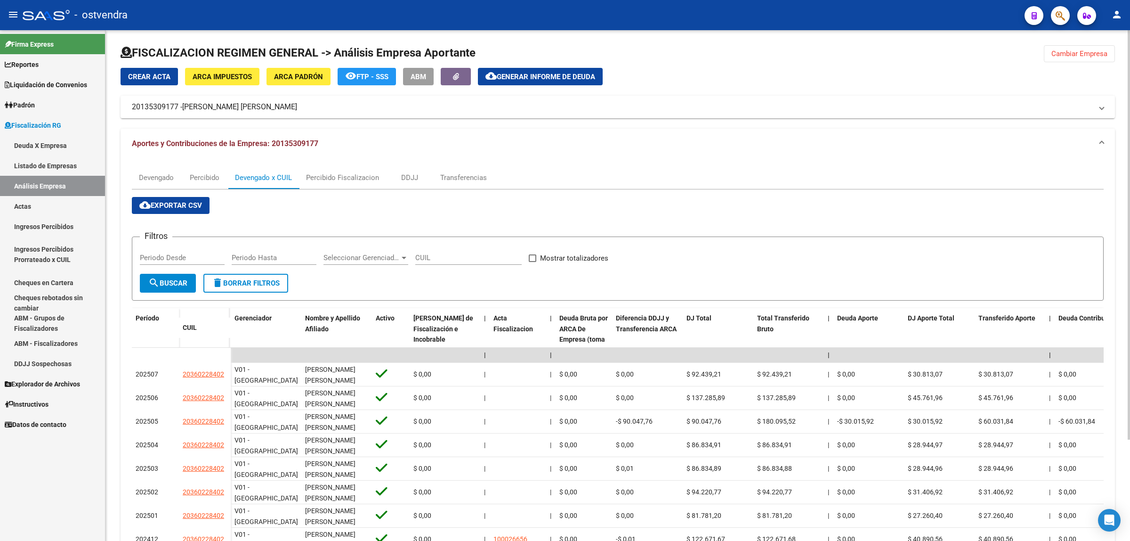
click at [1058, 58] on button "Cambiar Empresa" at bounding box center [1079, 53] width 71 height 17
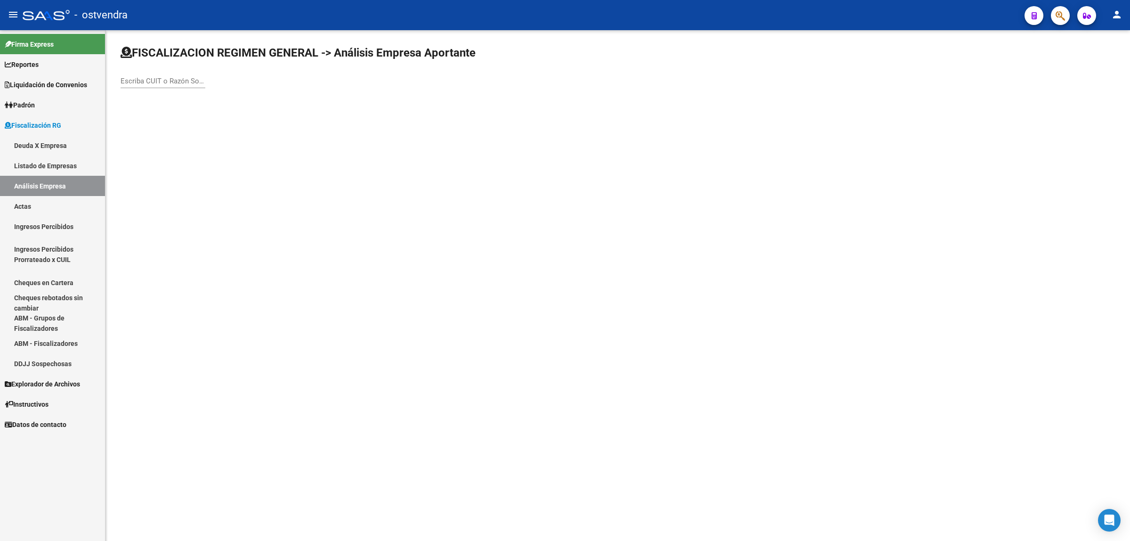
click at [180, 89] on div "Escriba CUIT o Razón Social para buscar" at bounding box center [163, 82] width 85 height 29
click at [183, 81] on input "Escriba CUIT o Razón Social para buscar" at bounding box center [163, 81] width 85 height 8
paste input "30660855552"
type input "30660855552"
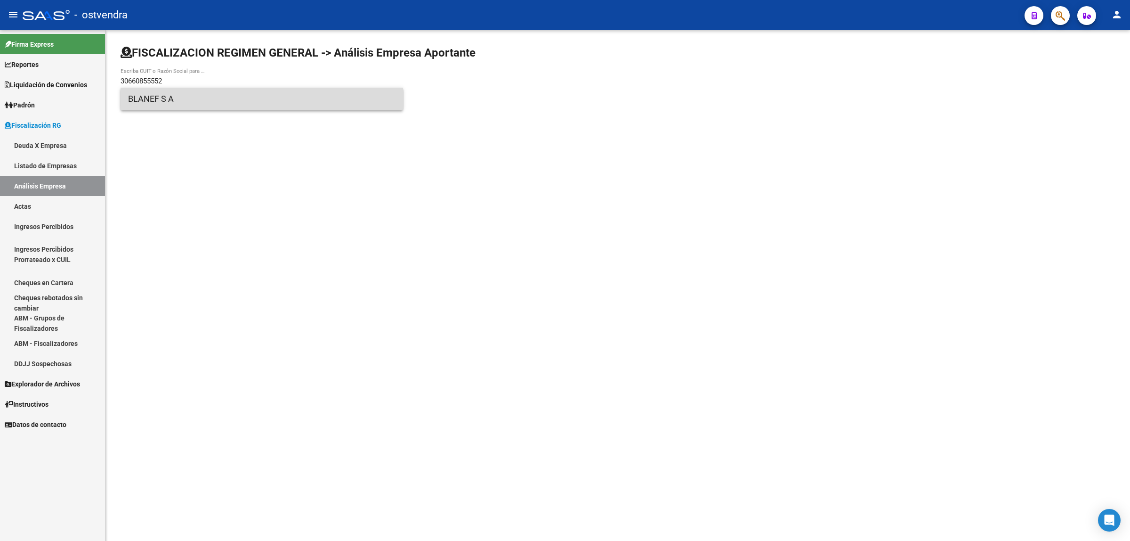
click at [189, 101] on span "BLANEF S A" at bounding box center [261, 99] width 267 height 23
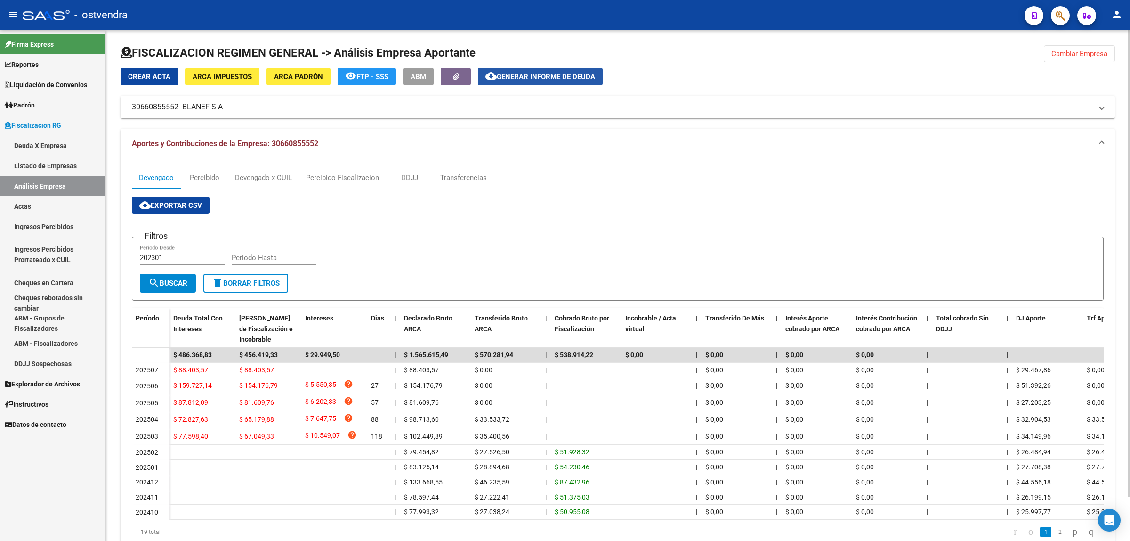
click at [523, 78] on span "Generar informe de deuda" at bounding box center [546, 77] width 98 height 8
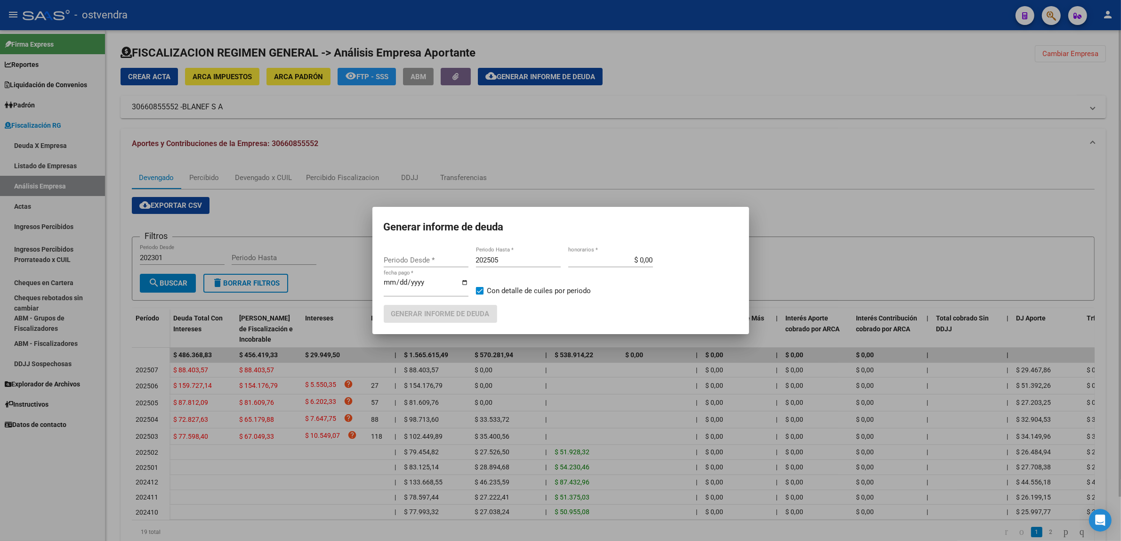
type input "202503"
click at [536, 256] on input "202505" at bounding box center [518, 260] width 85 height 8
type input "202508"
type input "[DATE]"
click at [474, 316] on span "Generar informe de deuda" at bounding box center [440, 314] width 98 height 8
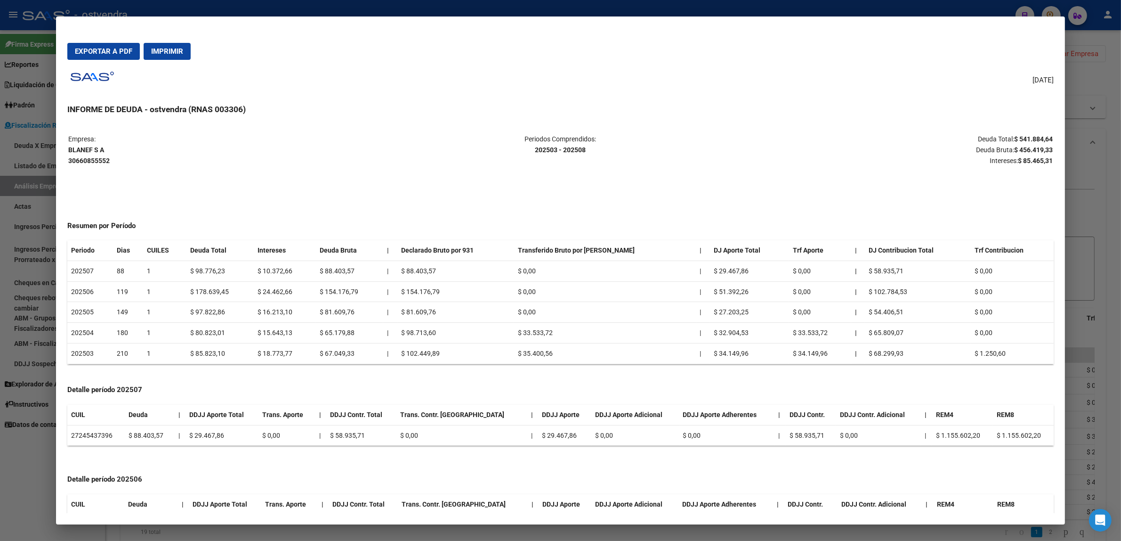
click at [1035, 147] on strong "$ 456.419,33" at bounding box center [1033, 150] width 39 height 8
click at [1037, 158] on strong "$ 85.465,31" at bounding box center [1035, 161] width 35 height 8
click at [41, 187] on div at bounding box center [560, 270] width 1121 height 541
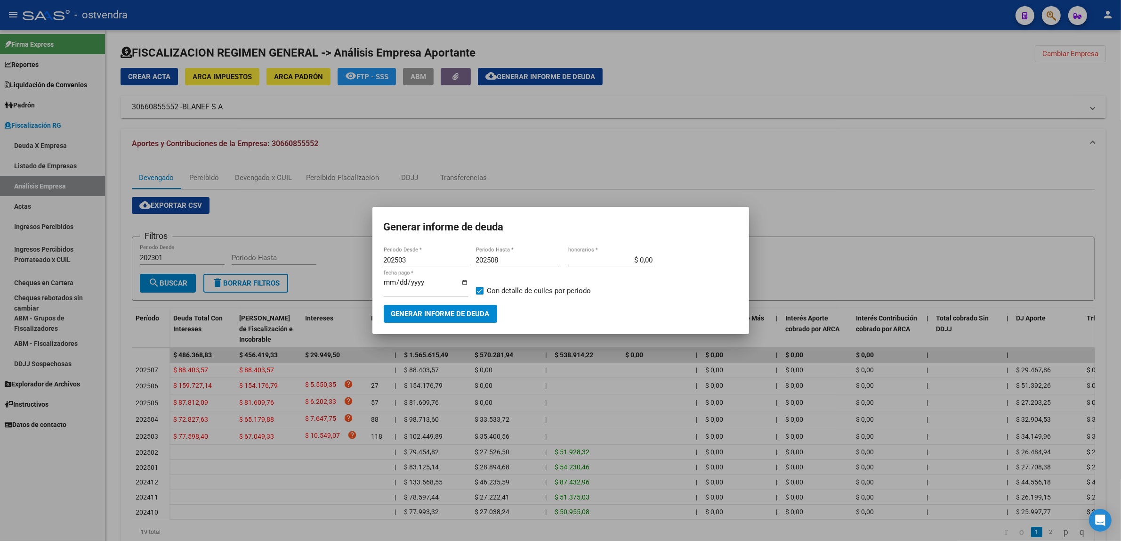
click at [905, 168] on div at bounding box center [560, 270] width 1121 height 541
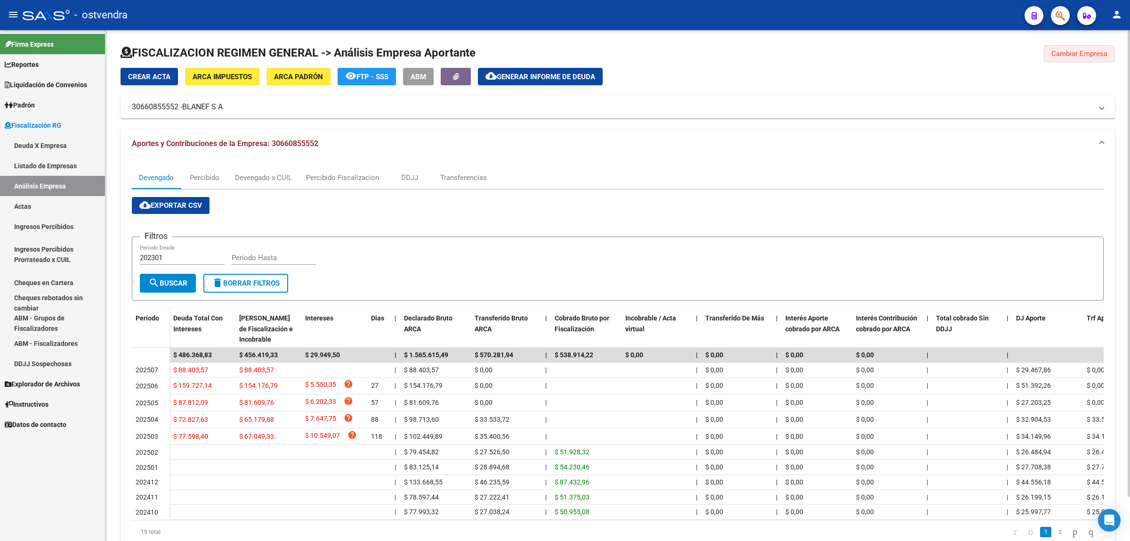
click at [1082, 48] on button "Cambiar Empresa" at bounding box center [1079, 53] width 71 height 17
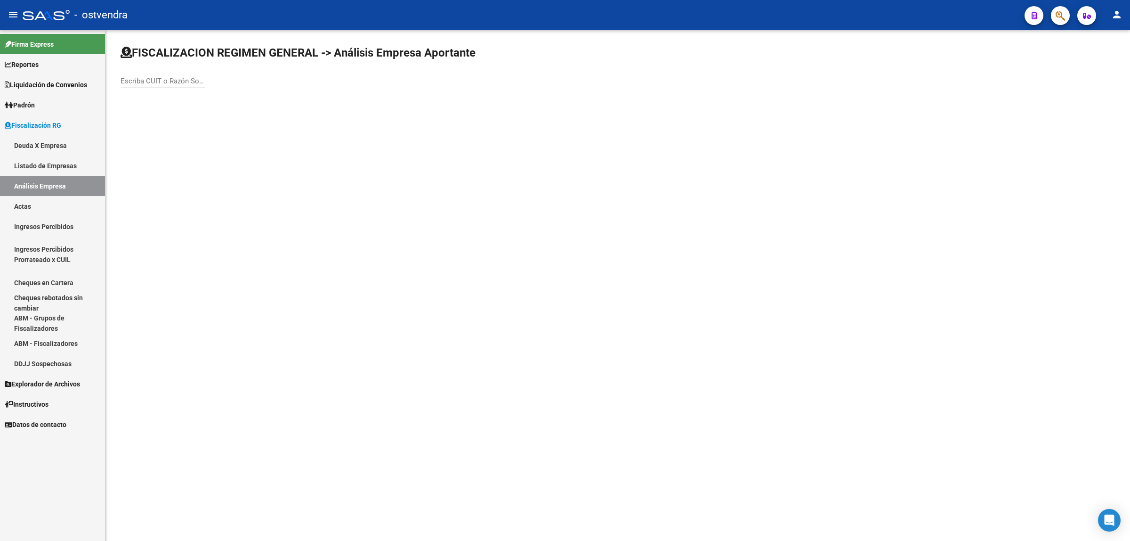
click at [154, 85] on input "Escriba CUIT o Razón Social para buscar" at bounding box center [163, 81] width 85 height 8
paste input "30606340059"
type input "30606340059"
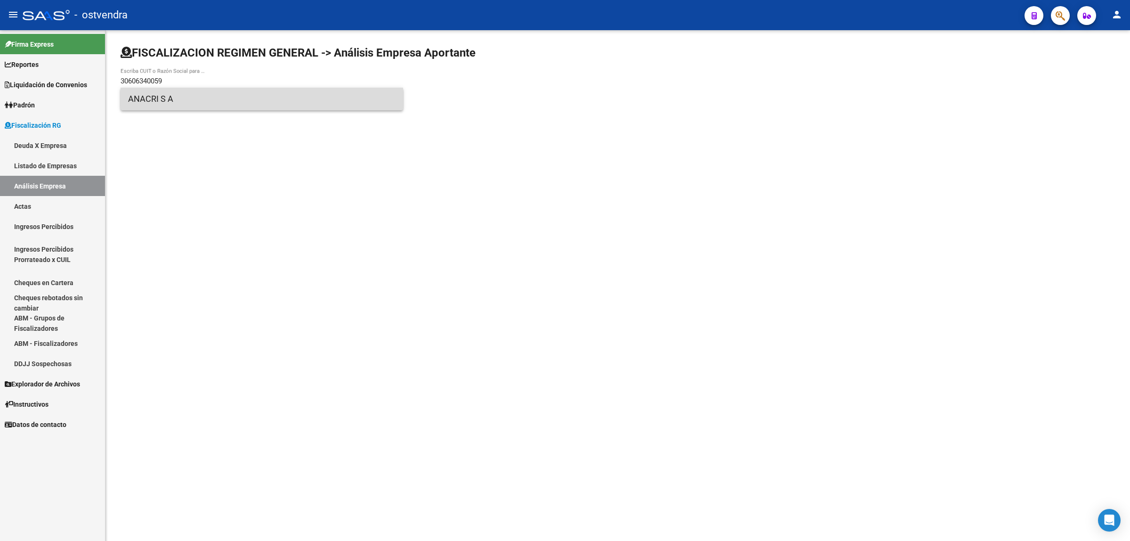
click at [192, 93] on span "ANACRI S A" at bounding box center [261, 99] width 267 height 23
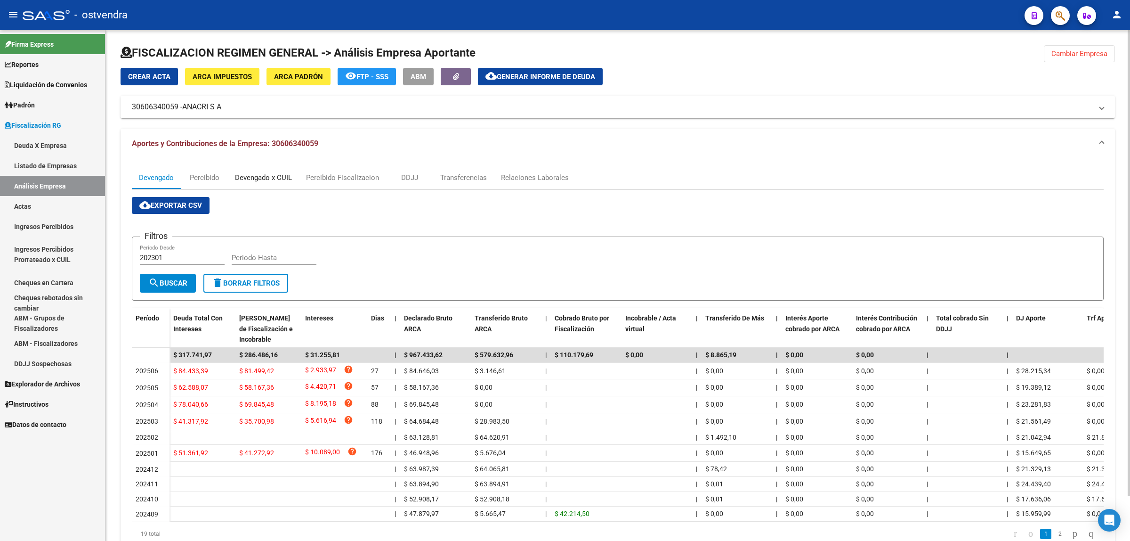
drag, startPoint x: 264, startPoint y: 187, endPoint x: 262, endPoint y: 179, distance: 7.7
click at [264, 186] on div "Devengado x CUIL" at bounding box center [263, 177] width 71 height 23
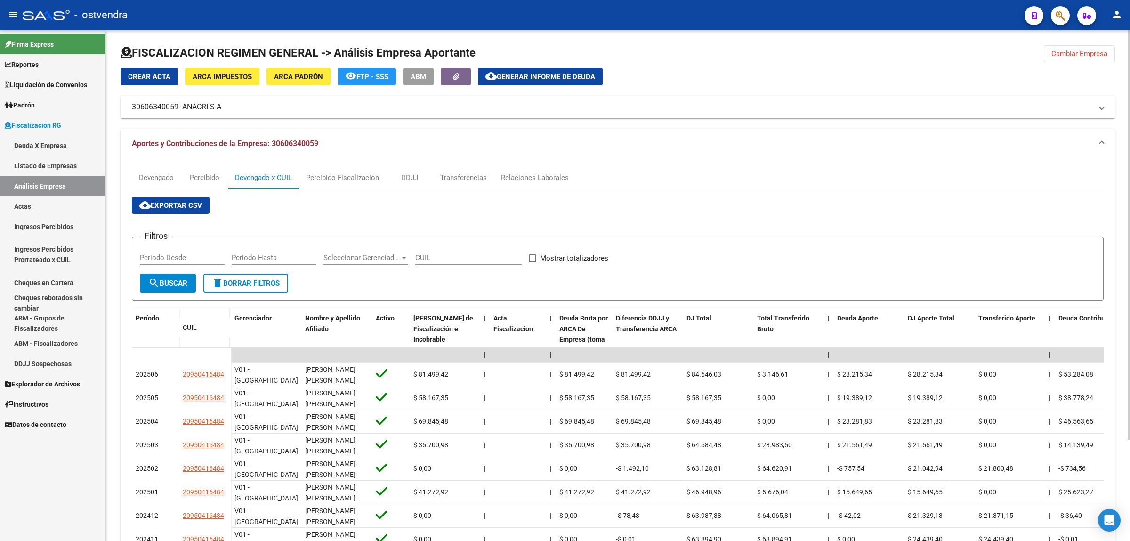
scroll to position [126, 0]
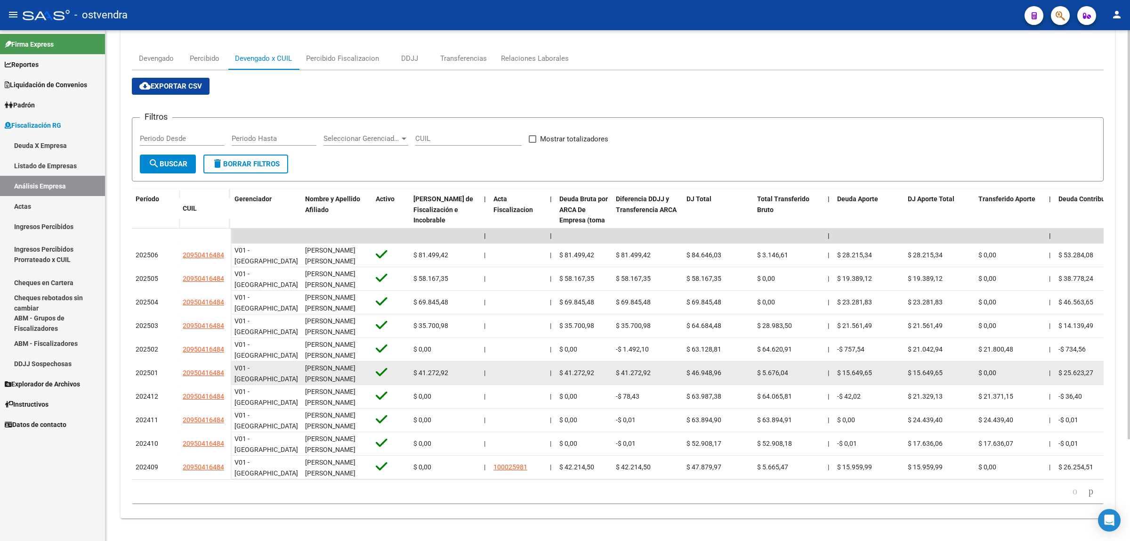
drag, startPoint x: 173, startPoint y: 363, endPoint x: 225, endPoint y: 365, distance: 51.8
click at [225, 365] on div "202501 20950416484" at bounding box center [181, 373] width 99 height 24
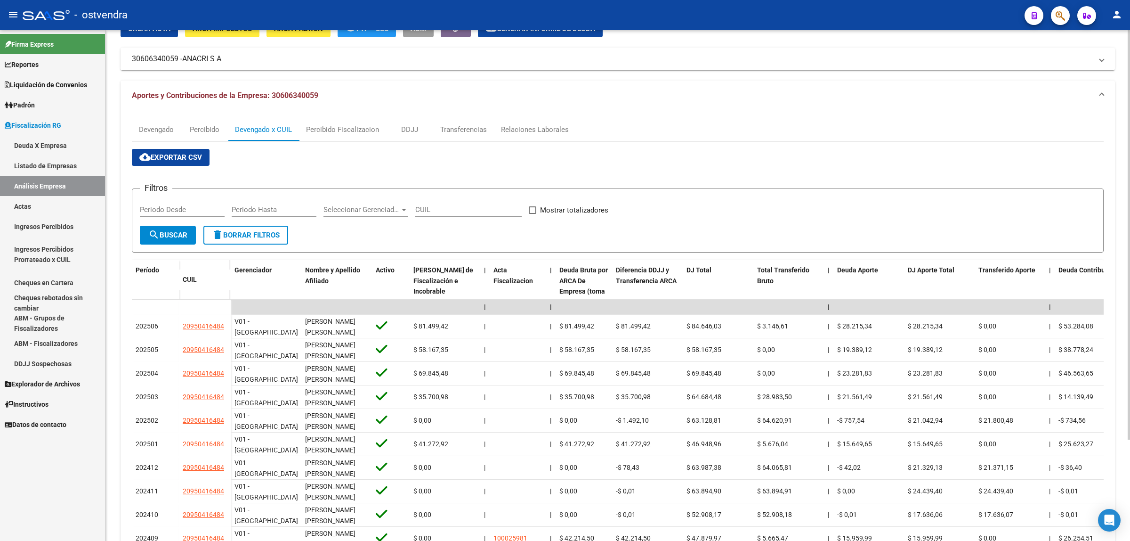
scroll to position [0, 0]
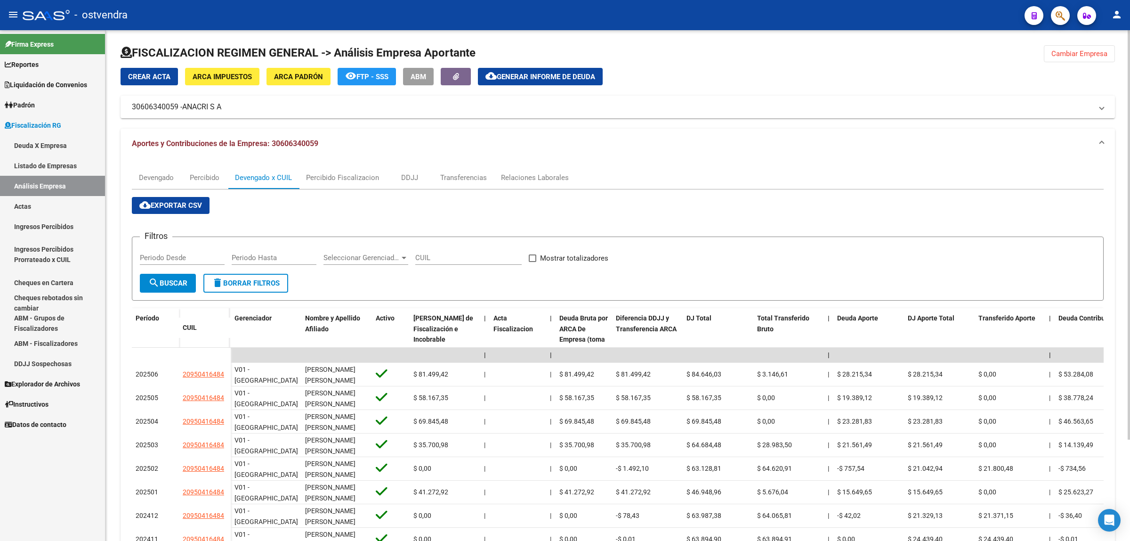
click at [584, 74] on span "Generar informe de deuda" at bounding box center [546, 77] width 98 height 8
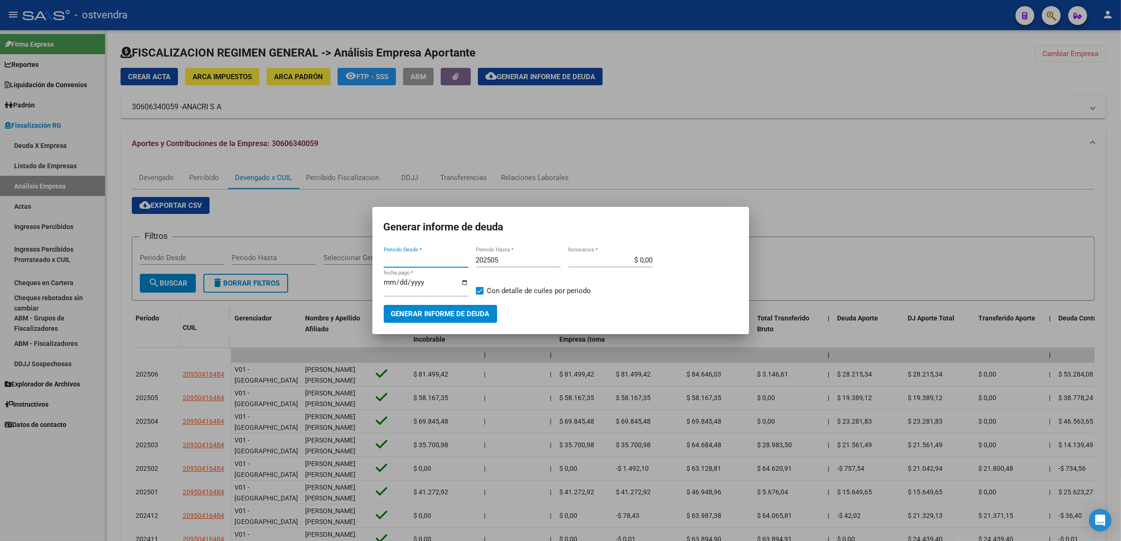
type input "202410"
click at [501, 259] on input "202505" at bounding box center [518, 260] width 85 height 8
type input "202508"
click at [402, 287] on input "[DATE]" at bounding box center [426, 285] width 85 height 15
click at [401, 284] on input "[DATE]" at bounding box center [426, 285] width 85 height 15
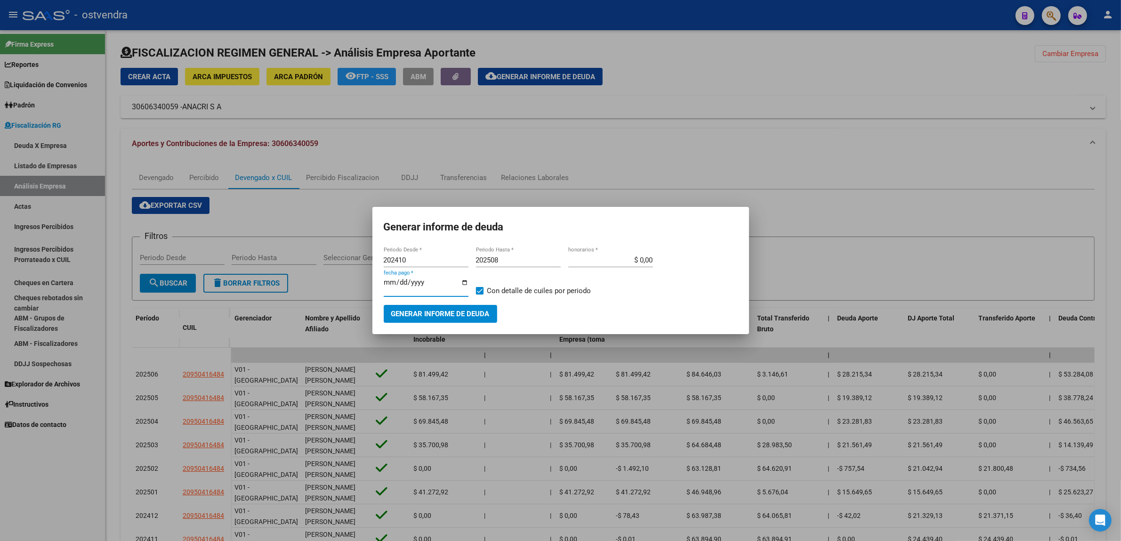
type input "[DATE]"
click at [424, 316] on span "Generar informe de deuda" at bounding box center [440, 314] width 98 height 8
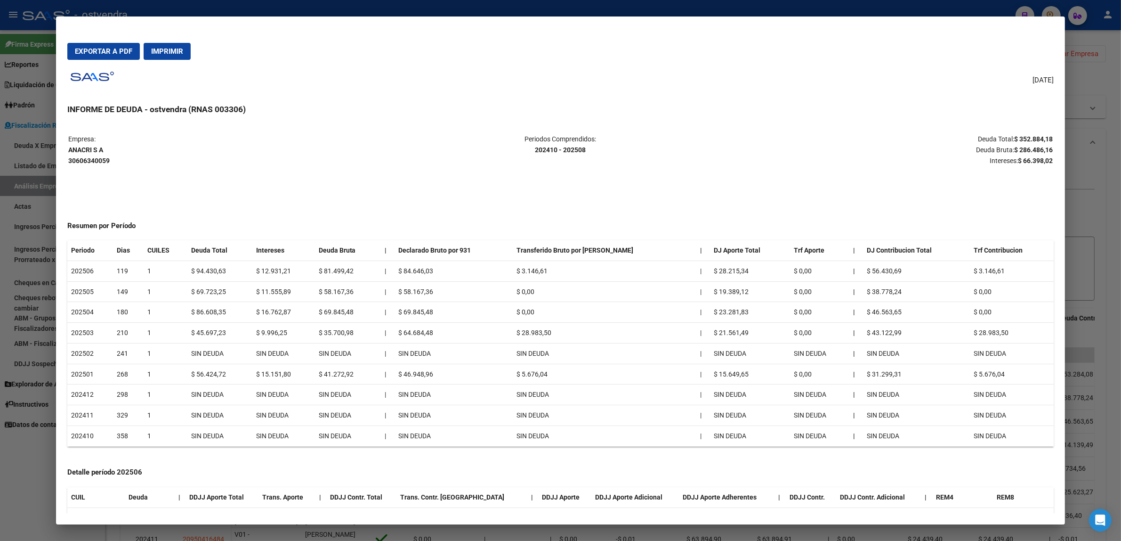
click at [1099, 113] on div at bounding box center [560, 270] width 1121 height 541
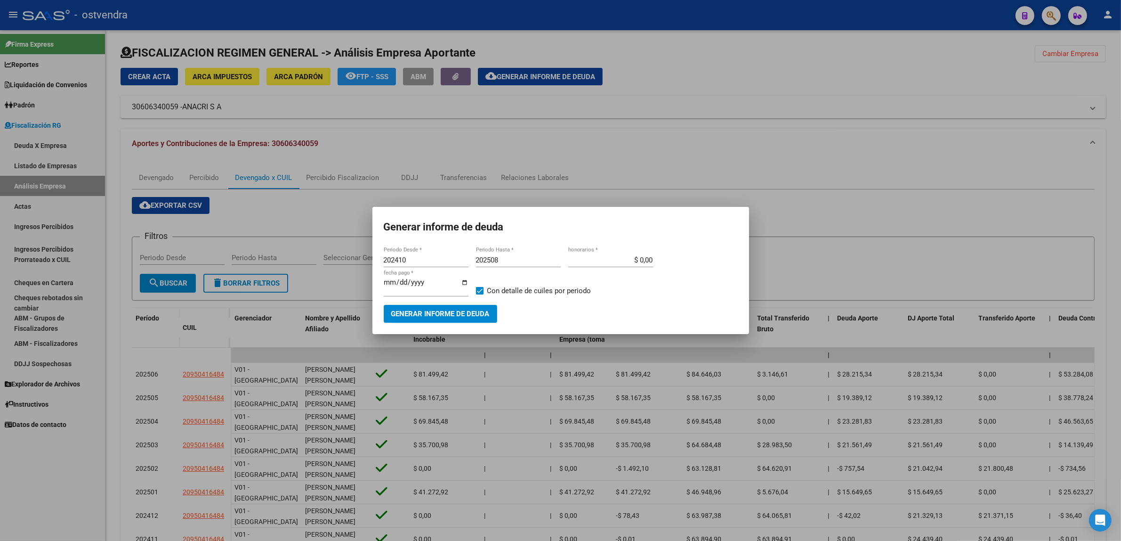
click at [1099, 112] on div at bounding box center [560, 270] width 1121 height 541
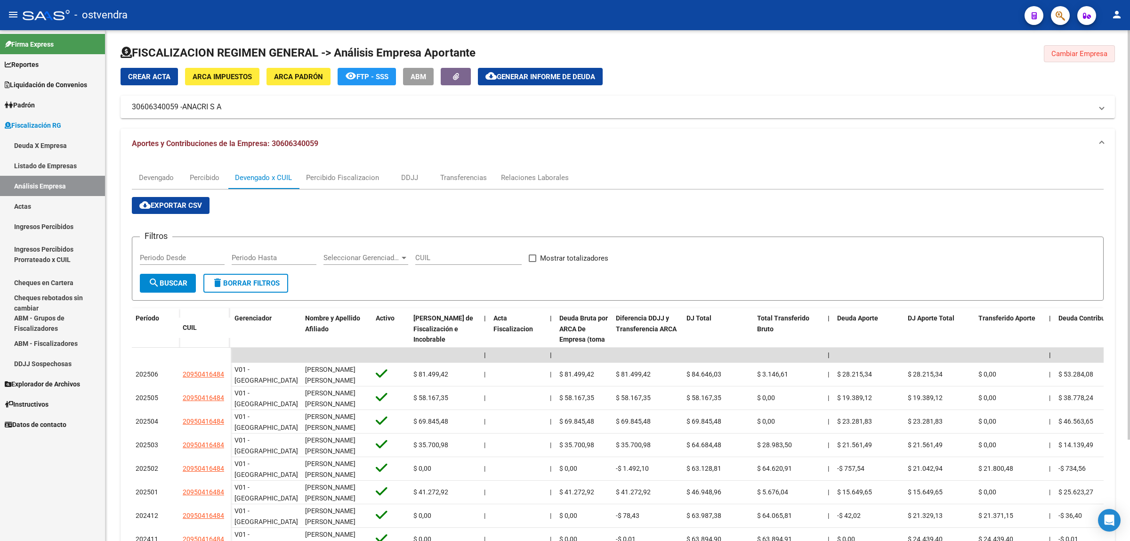
click at [1079, 50] on span "Cambiar Empresa" at bounding box center [1079, 53] width 56 height 8
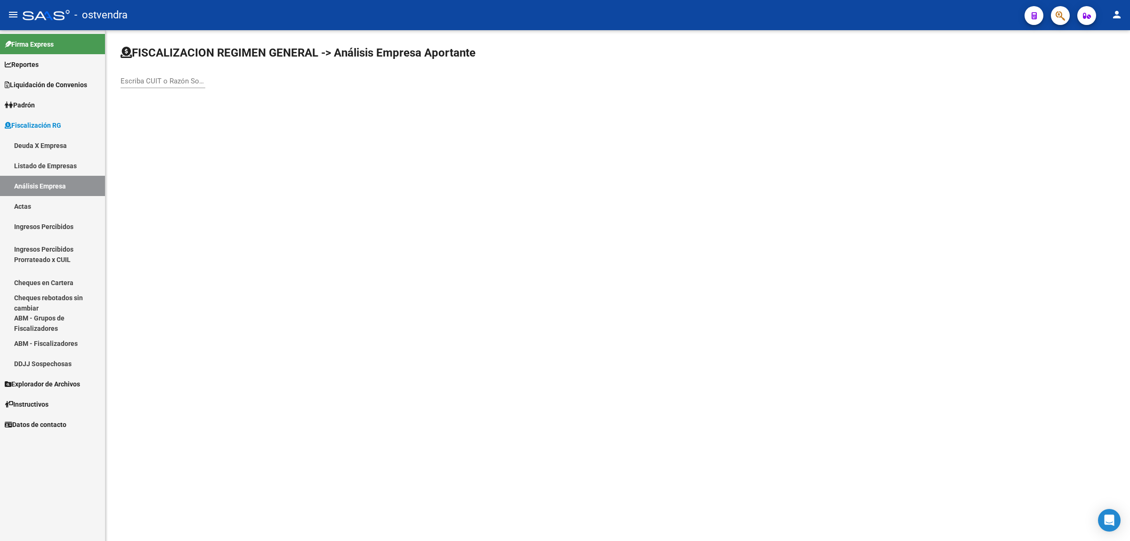
click at [178, 80] on input "Escriba CUIT o Razón Social para buscar" at bounding box center [163, 81] width 85 height 8
paste input "30709698458"
type input "30709698458"
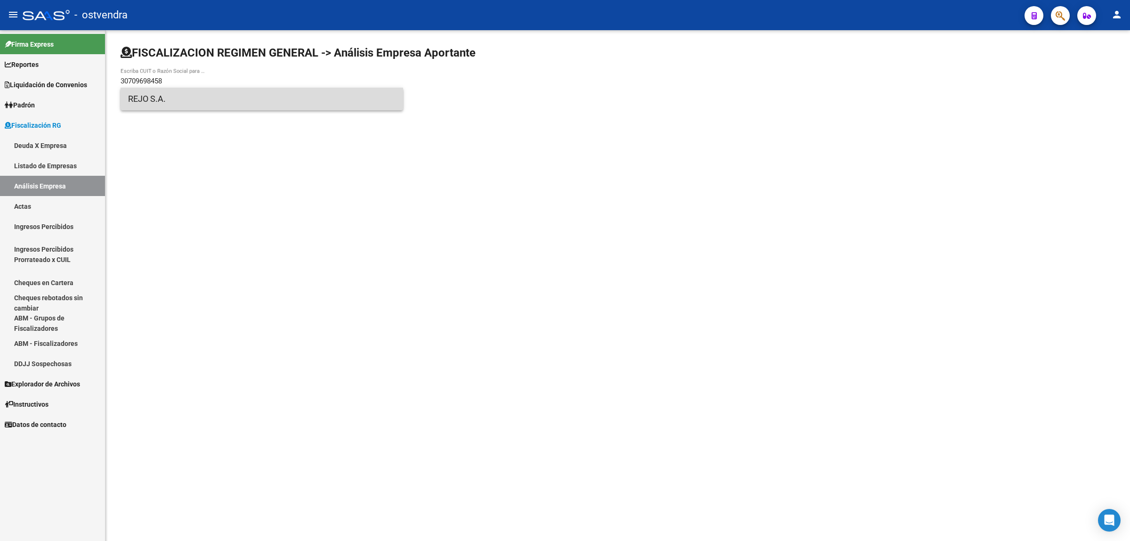
click at [182, 100] on span "REJO S.A." at bounding box center [261, 99] width 267 height 23
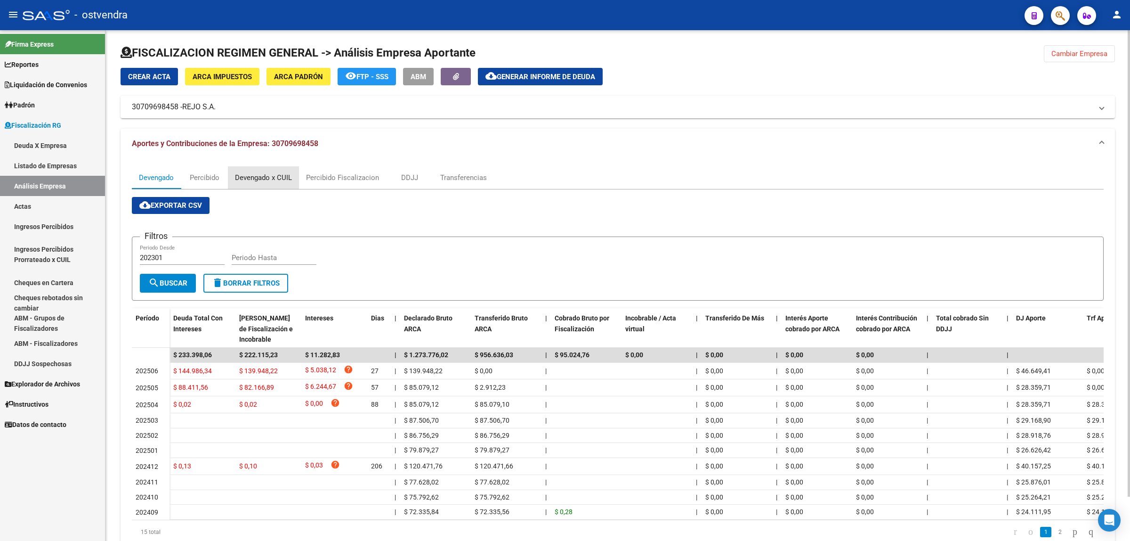
click at [239, 175] on div "Devengado x CUIL" at bounding box center [263, 177] width 57 height 10
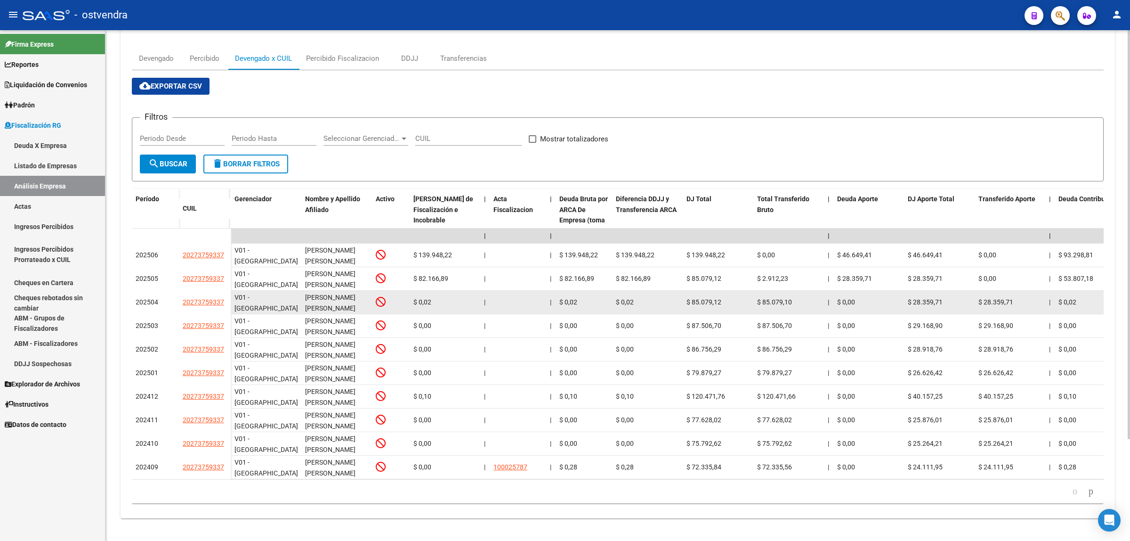
scroll to position [126, 0]
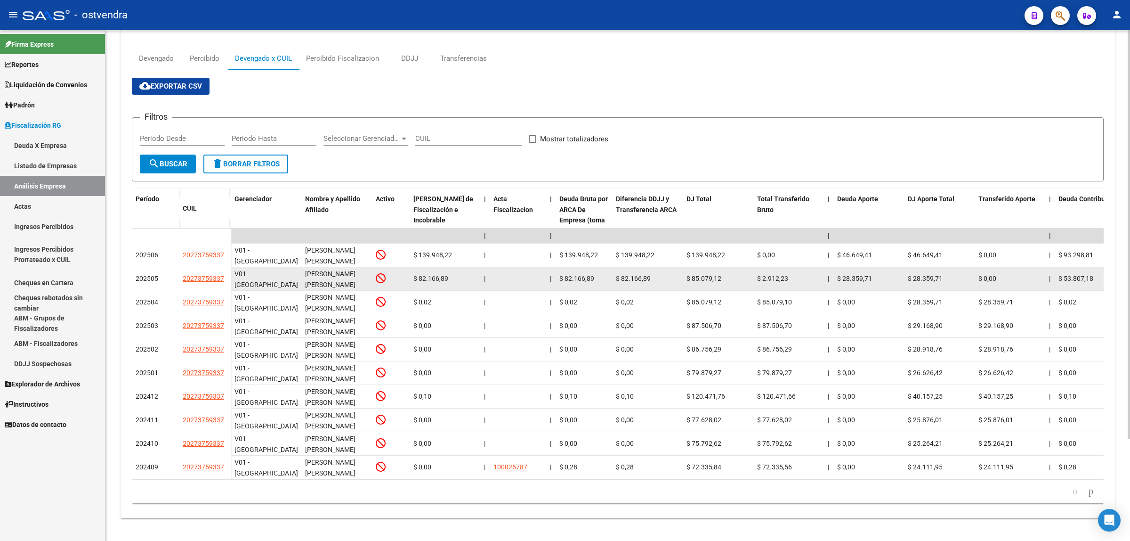
drag, startPoint x: 175, startPoint y: 274, endPoint x: 227, endPoint y: 274, distance: 52.7
click at [227, 274] on div "202505 20273759337" at bounding box center [181, 279] width 99 height 24
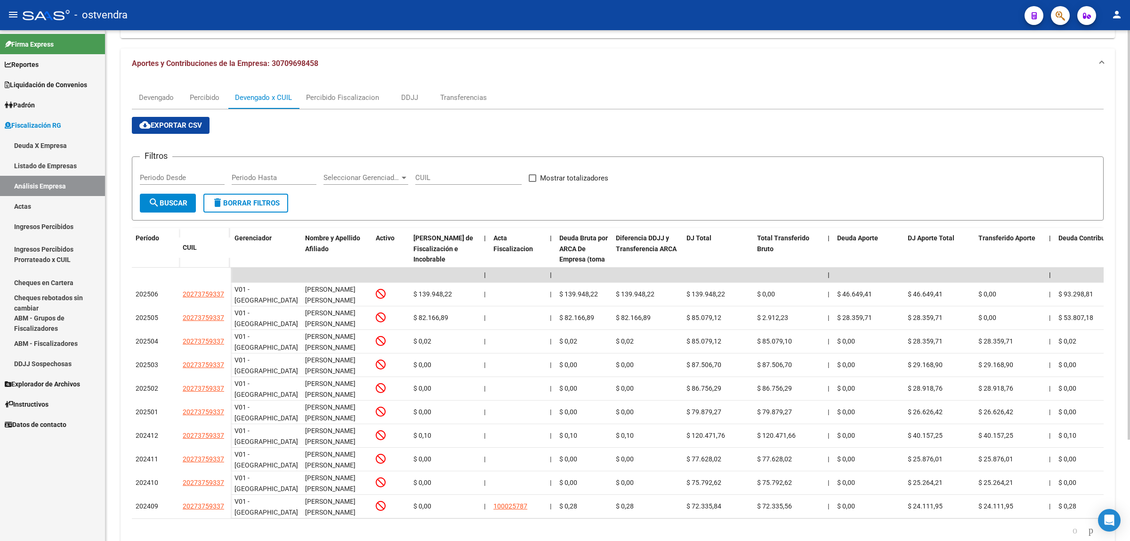
scroll to position [0, 0]
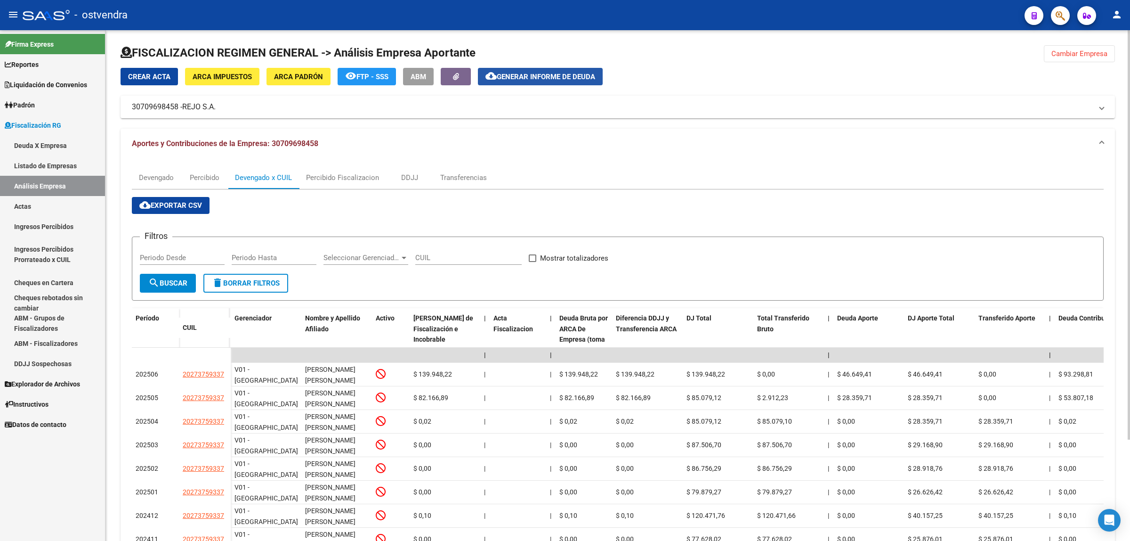
click at [526, 76] on span "Generar informe de deuda" at bounding box center [546, 77] width 98 height 8
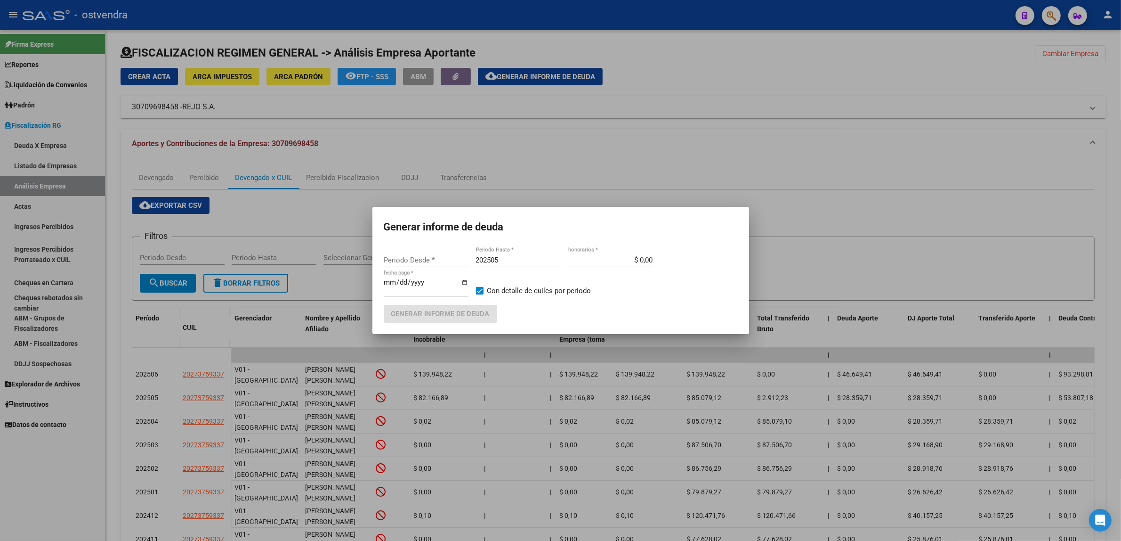
type input "202410"
click at [520, 262] on input "202505" at bounding box center [518, 260] width 85 height 8
type input "202508"
type input "[DATE]"
click at [484, 316] on span "Generar informe de deuda" at bounding box center [440, 314] width 98 height 8
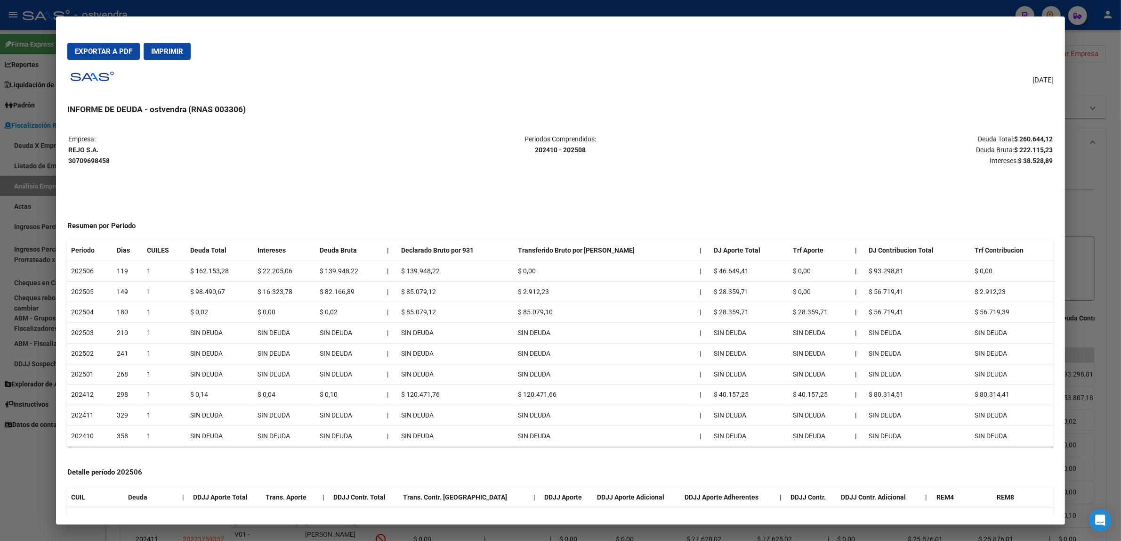
click at [1037, 152] on strong "$ 222.115,23" at bounding box center [1033, 150] width 39 height 8
click at [1036, 152] on strong "$ 222.115,23" at bounding box center [1033, 150] width 39 height 8
click at [1077, 177] on div at bounding box center [560, 270] width 1121 height 541
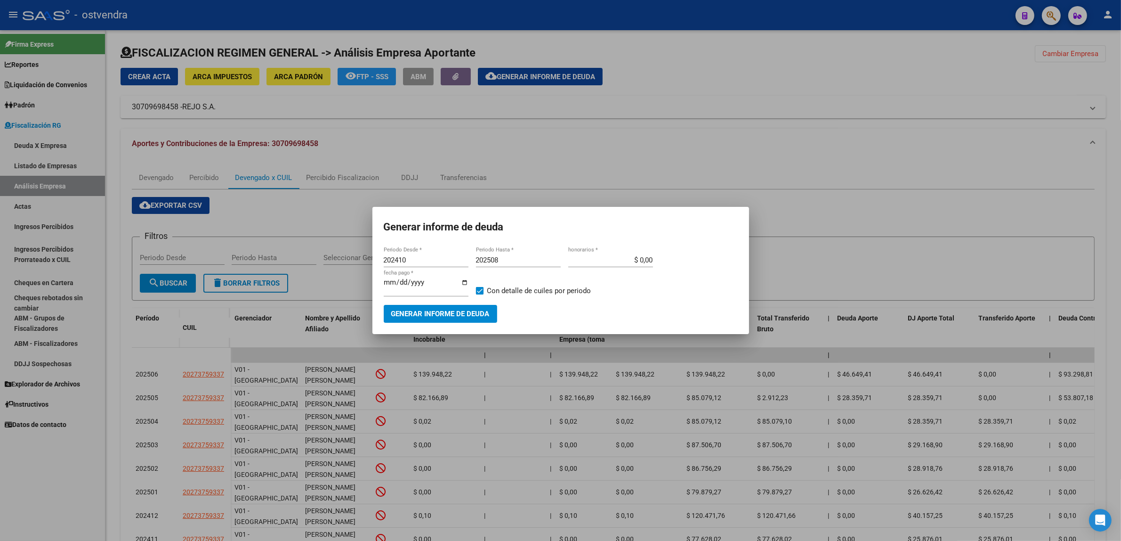
click at [1079, 173] on div at bounding box center [560, 270] width 1121 height 541
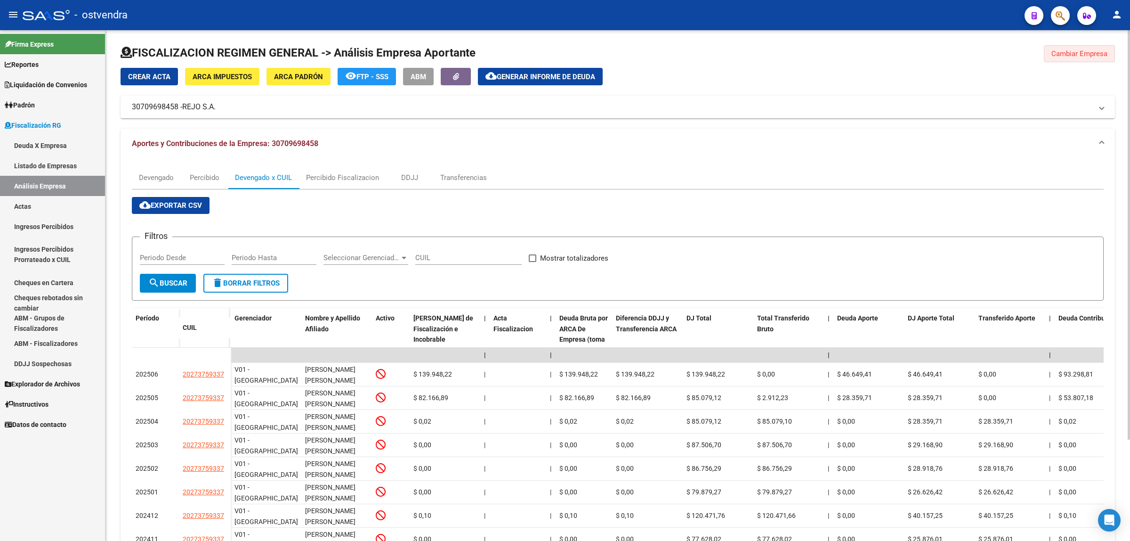
click at [1071, 55] on span "Cambiar Empresa" at bounding box center [1079, 53] width 56 height 8
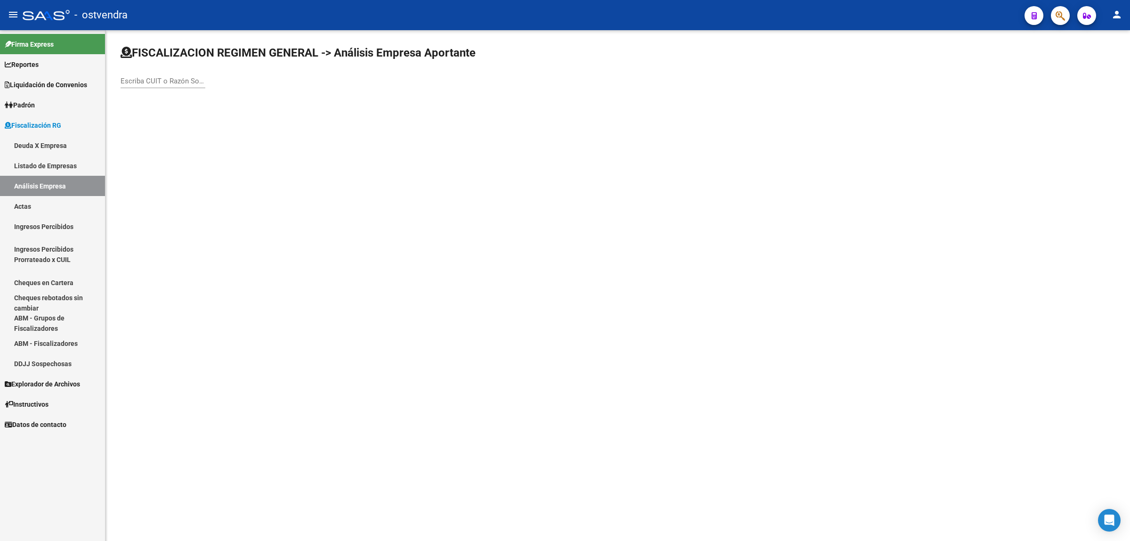
click at [148, 83] on input "Escriba CUIT o Razón Social para buscar" at bounding box center [163, 81] width 85 height 8
paste input "30716151375"
type input "30716151375"
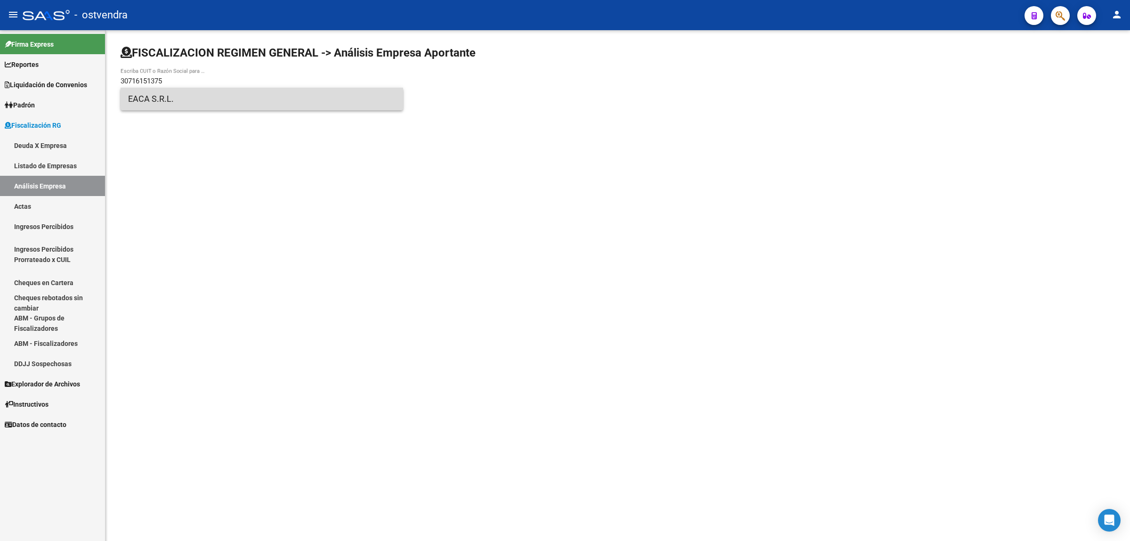
click at [325, 96] on span "EACA S.R.L." at bounding box center [261, 99] width 267 height 23
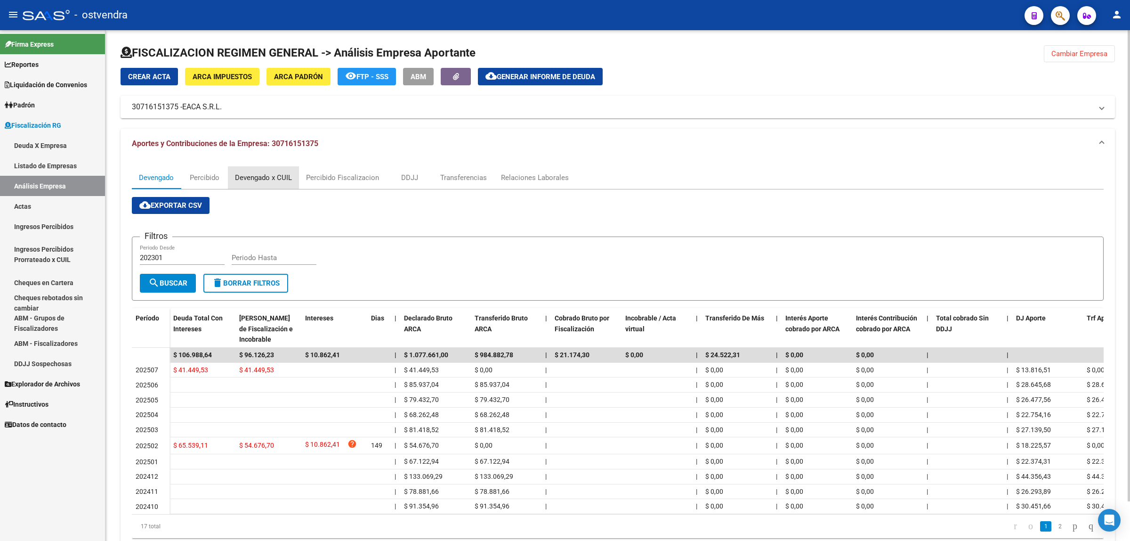
click at [266, 183] on div "Devengado x CUIL" at bounding box center [263, 177] width 71 height 23
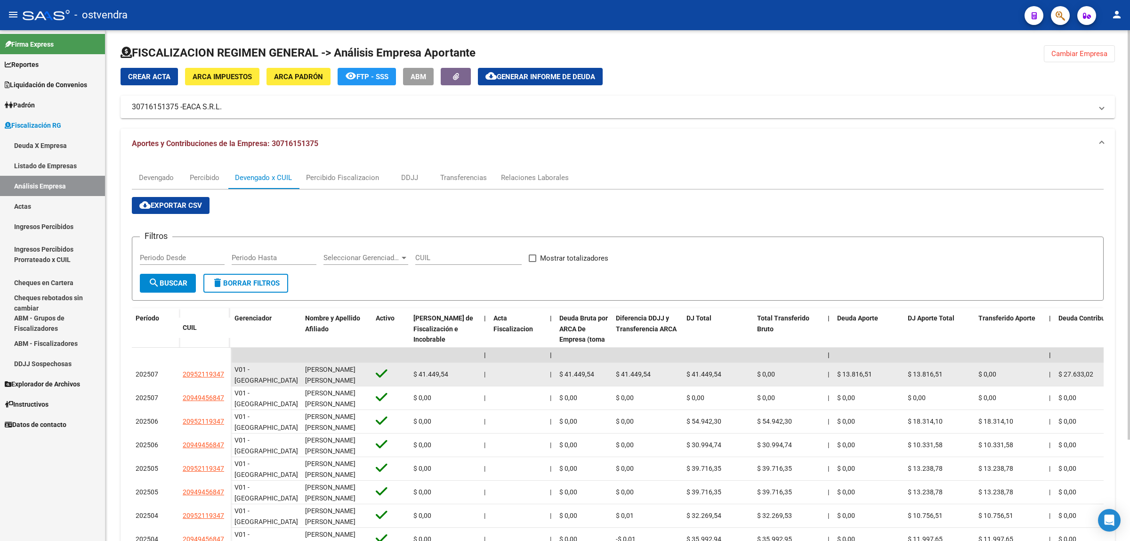
drag, startPoint x: 181, startPoint y: 375, endPoint x: 225, endPoint y: 373, distance: 43.4
click at [225, 373] on datatable-body-cell "20952119347" at bounding box center [205, 375] width 52 height 24
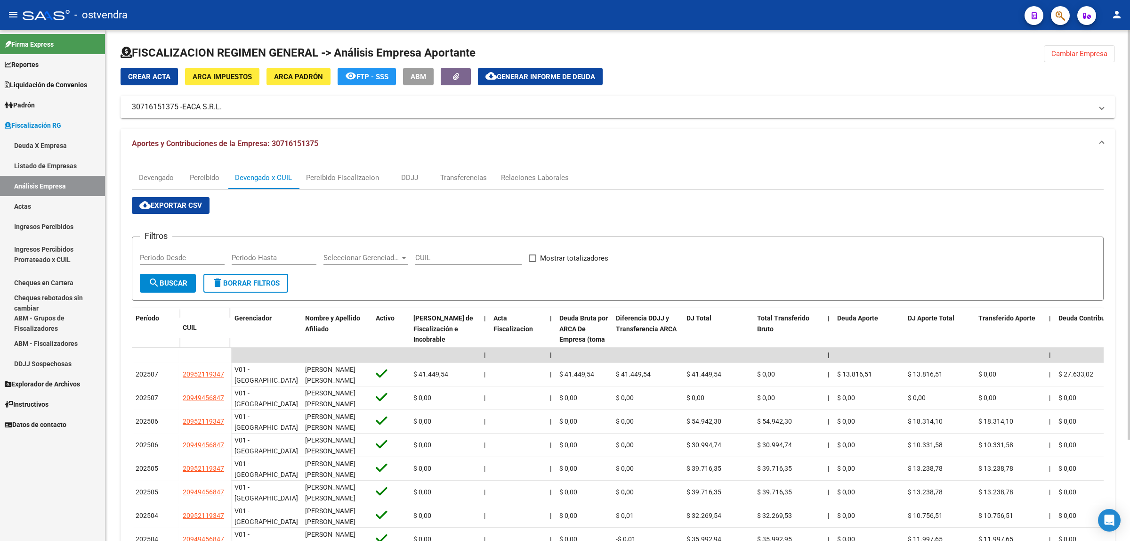
click at [1071, 50] on span "Cambiar Empresa" at bounding box center [1079, 53] width 56 height 8
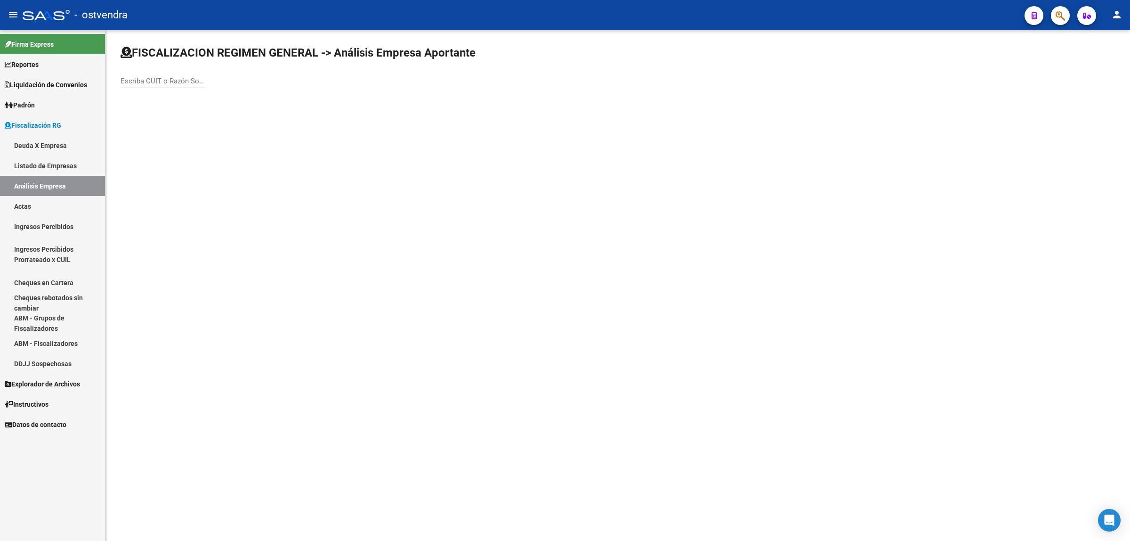
click at [179, 83] on input "Escriba CUIT o Razón Social para buscar" at bounding box center [163, 81] width 85 height 8
paste input "30717213374"
type input "30717213374"
click at [291, 93] on span "QUINTO SENTIDO S.A." at bounding box center [261, 99] width 267 height 23
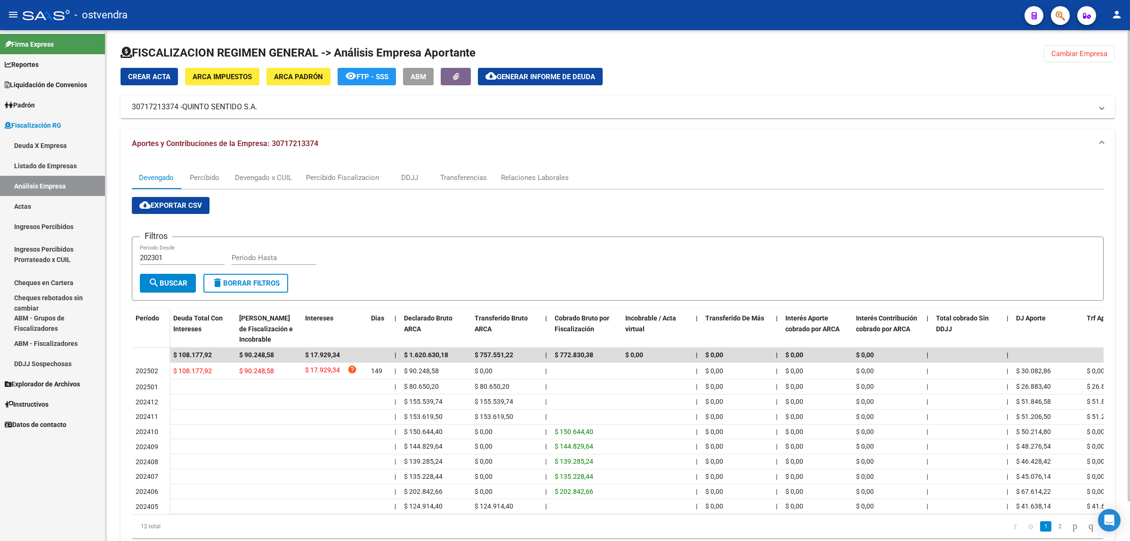
click at [566, 78] on span "Generar informe de deuda" at bounding box center [546, 77] width 98 height 8
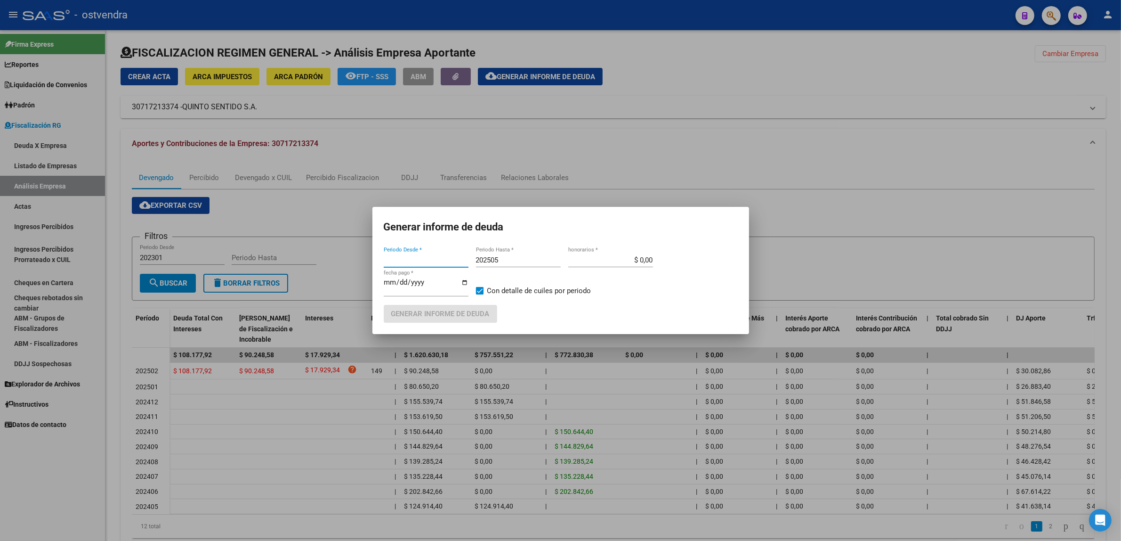
type input "202412"
click at [400, 280] on input "[DATE]" at bounding box center [426, 285] width 85 height 15
type input "[DATE]"
click at [431, 316] on span "Generar informe de deuda" at bounding box center [440, 314] width 98 height 8
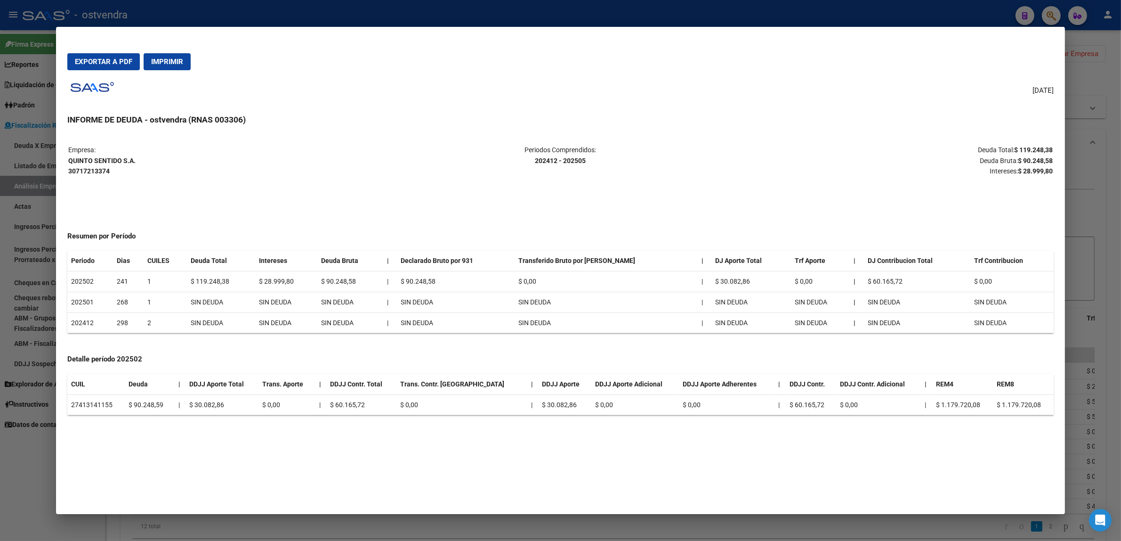
click at [1038, 154] on p "Deuda Total: $ 119.248,38 Deuda Bruta: $ 90.248,58 Intereses: $ 28.999,80" at bounding box center [889, 161] width 328 height 32
click at [1040, 158] on strong "$ 90.248,58" at bounding box center [1035, 161] width 35 height 8
click at [1047, 169] on strong "$ 28.999,80" at bounding box center [1035, 171] width 35 height 8
